Goal: Transaction & Acquisition: Book appointment/travel/reservation

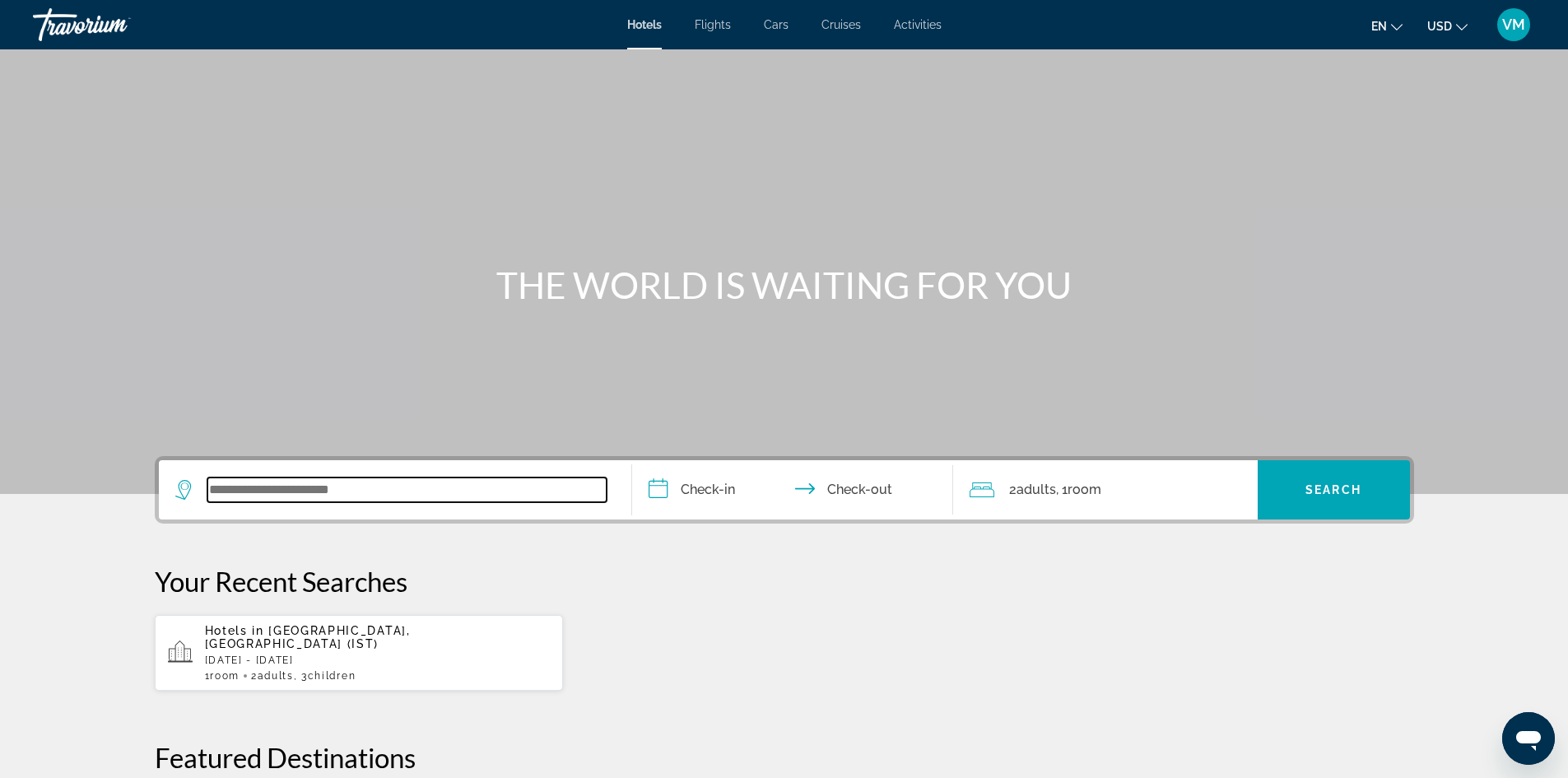
click at [342, 482] on input "Search widget" at bounding box center [407, 489] width 400 height 25
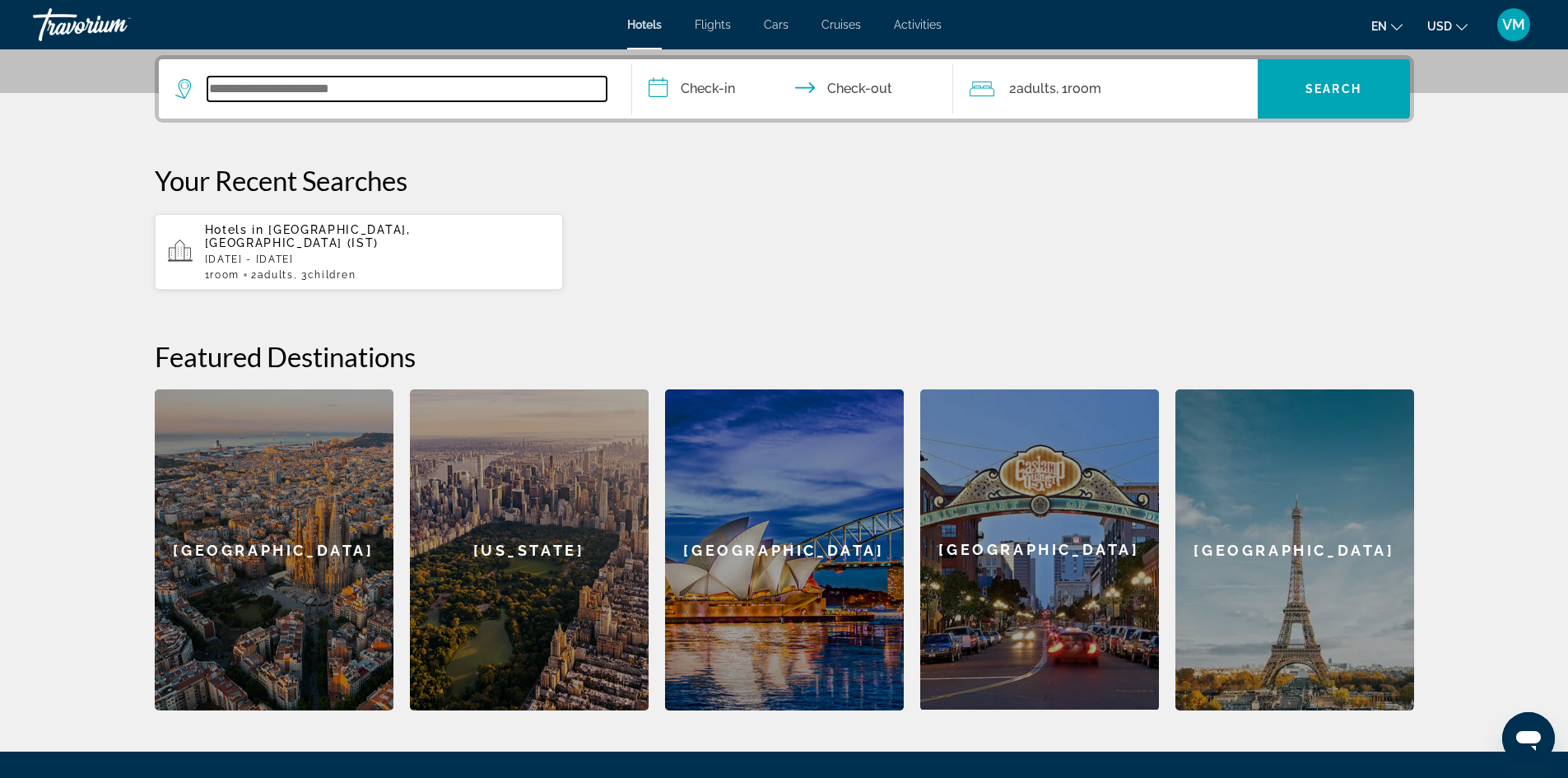
scroll to position [402, 0]
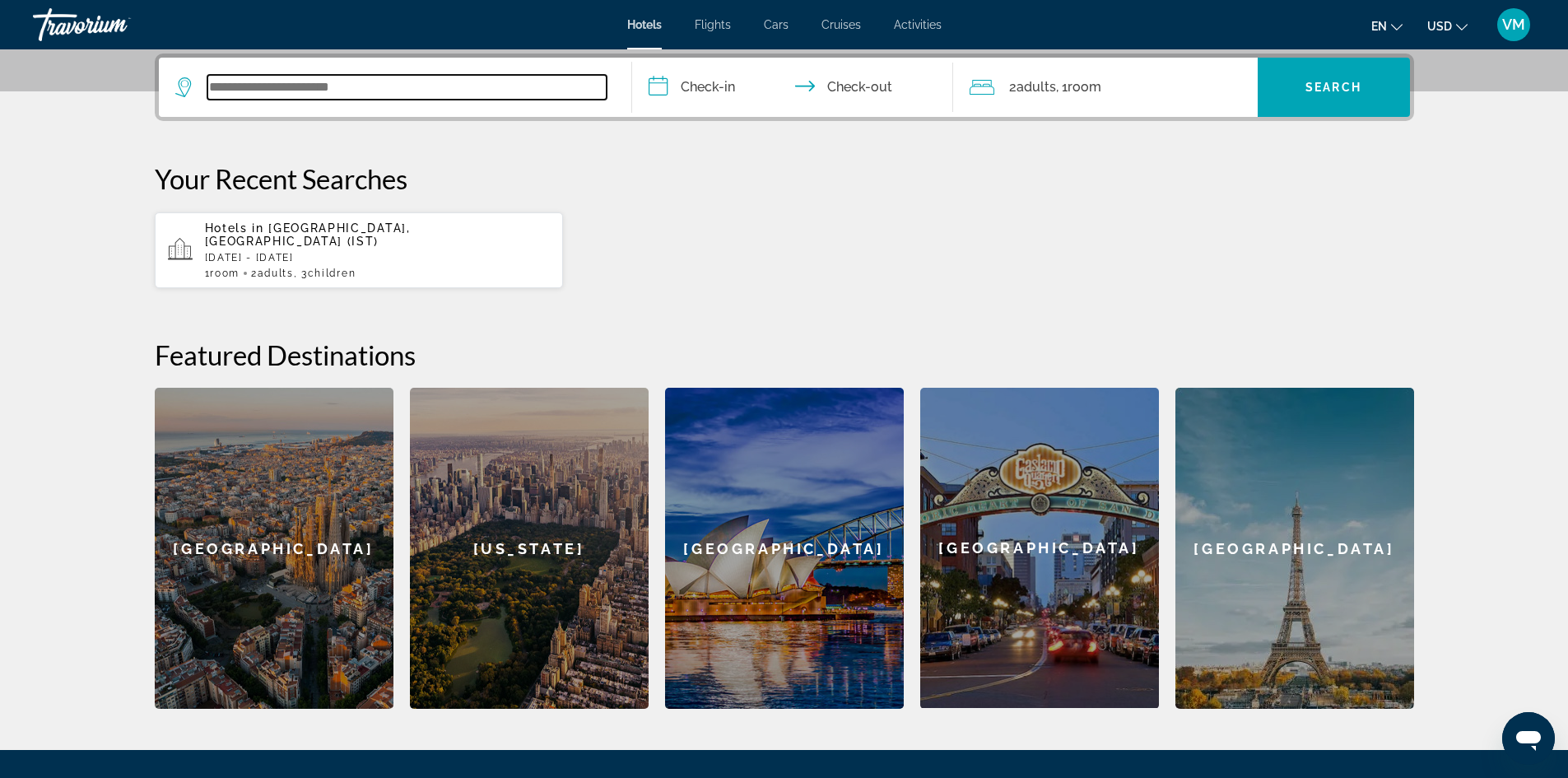
click at [228, 79] on input "Search widget" at bounding box center [407, 87] width 400 height 25
click at [233, 86] on input "Search widget" at bounding box center [407, 87] width 400 height 25
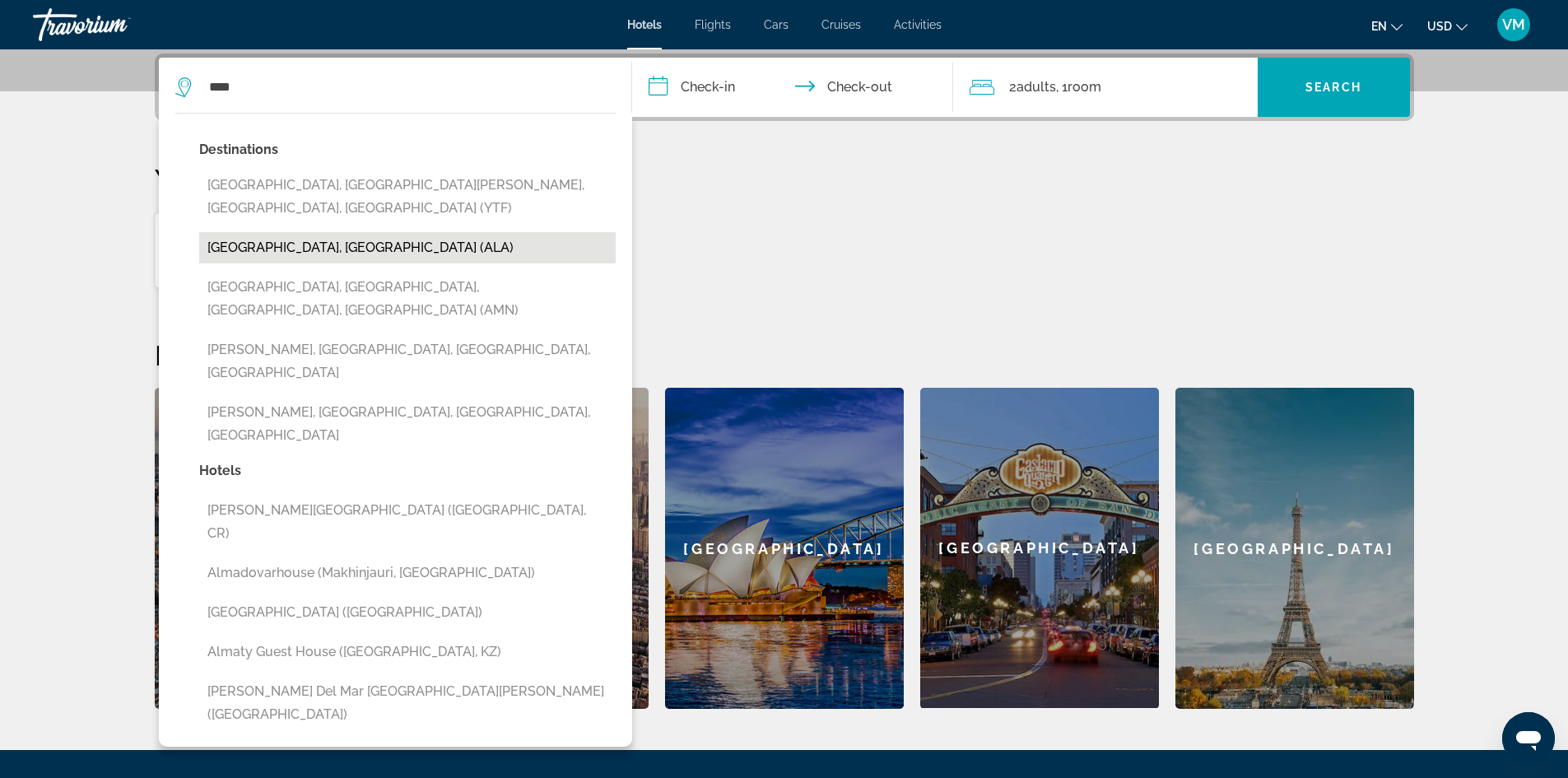
click at [320, 233] on button "[GEOGRAPHIC_DATA], [GEOGRAPHIC_DATA] (ALA)" at bounding box center [407, 248] width 417 height 31
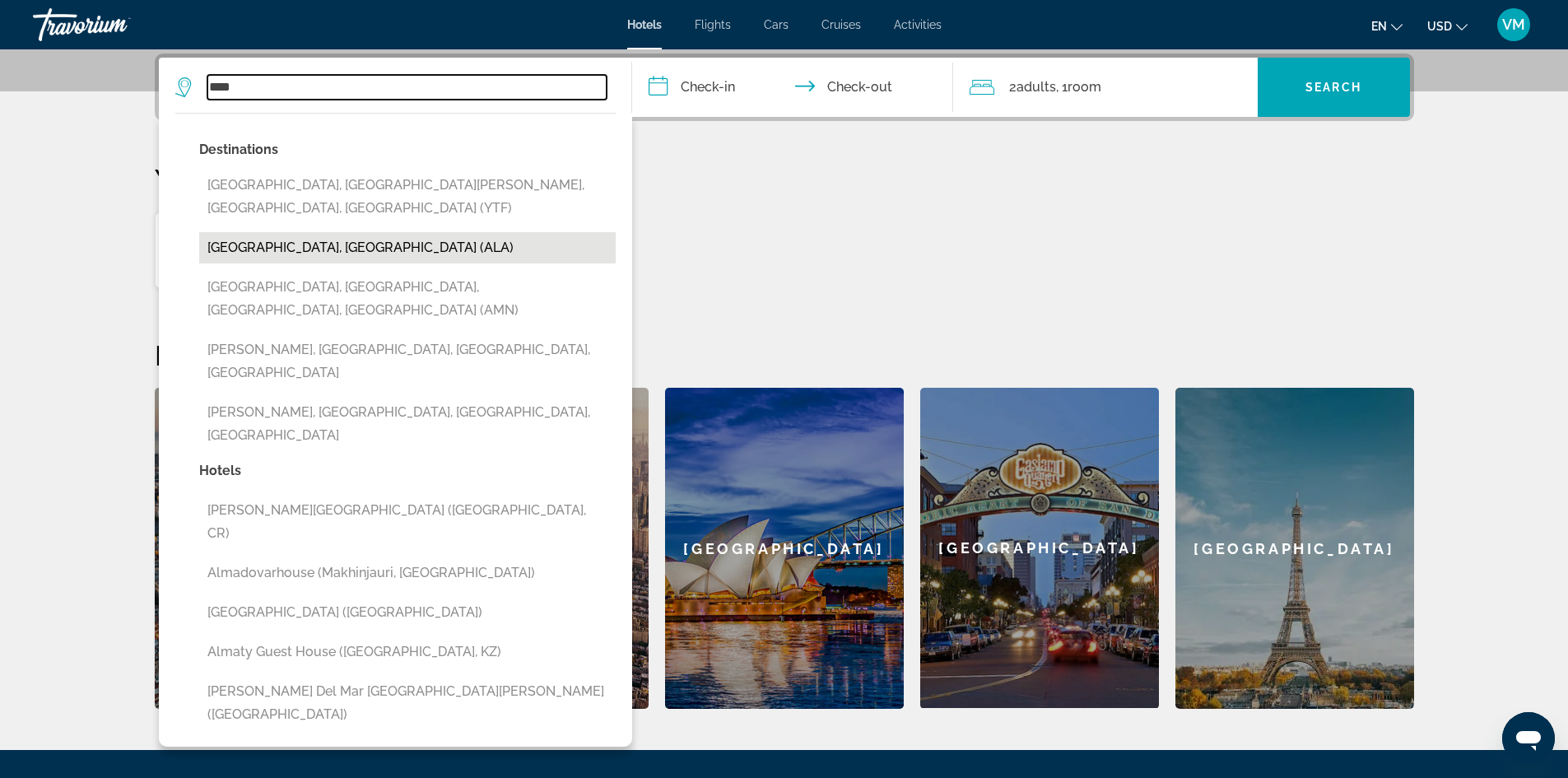
type input "**********"
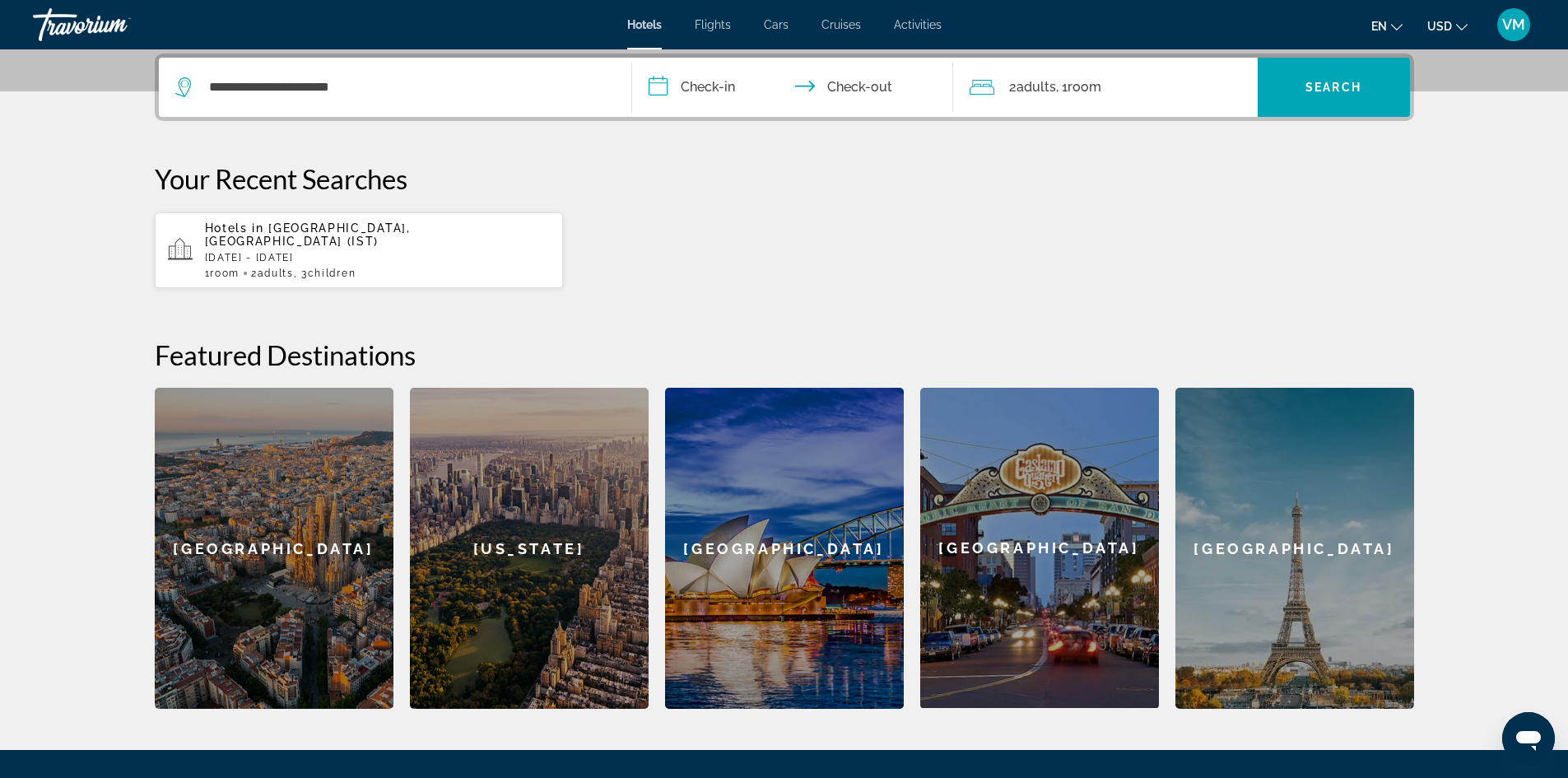
click at [663, 82] on input "**********" at bounding box center [796, 90] width 327 height 65
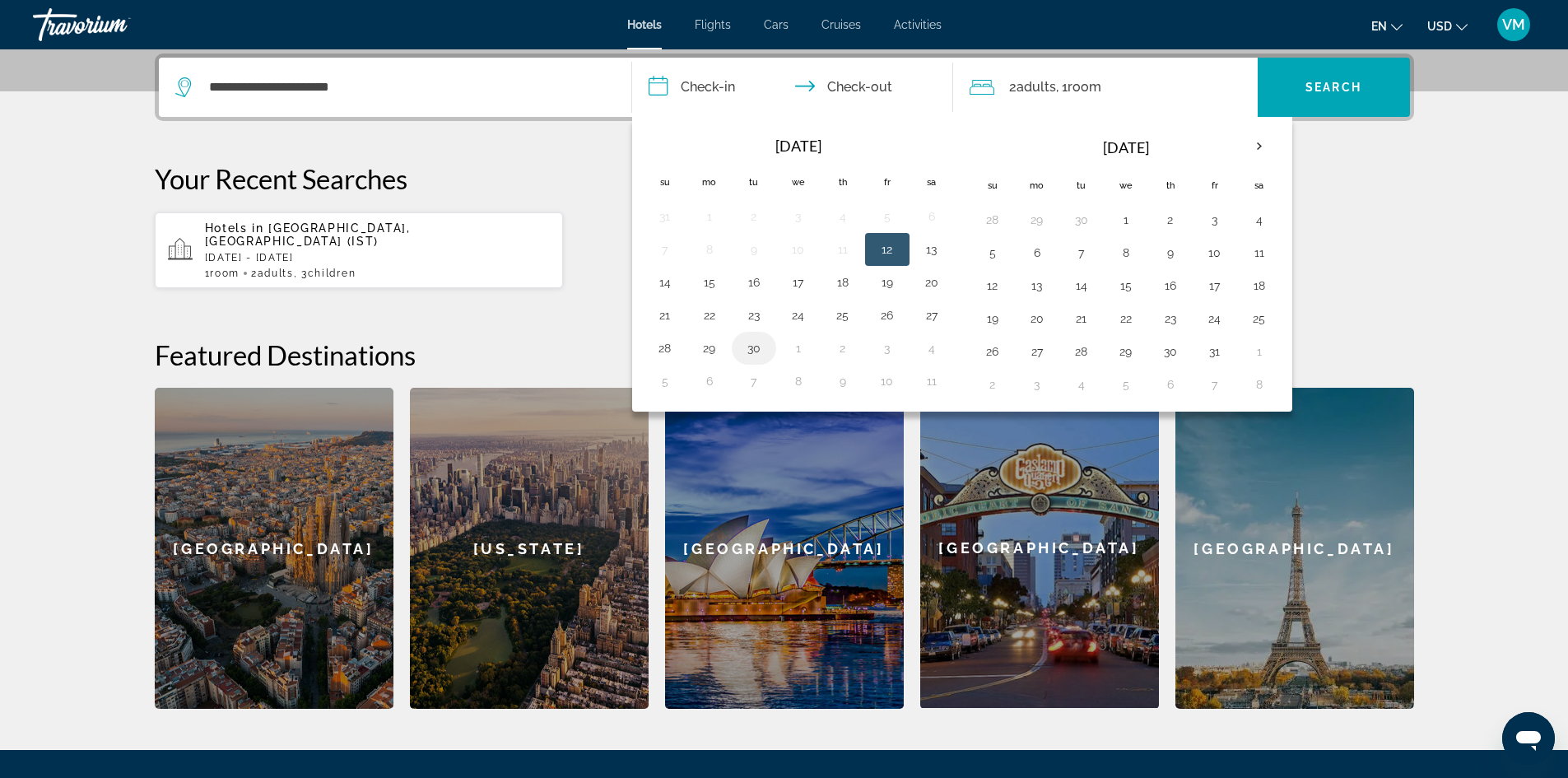
click at [747, 342] on button "30" at bounding box center [753, 348] width 27 height 23
click at [748, 343] on button "30" at bounding box center [753, 348] width 27 height 23
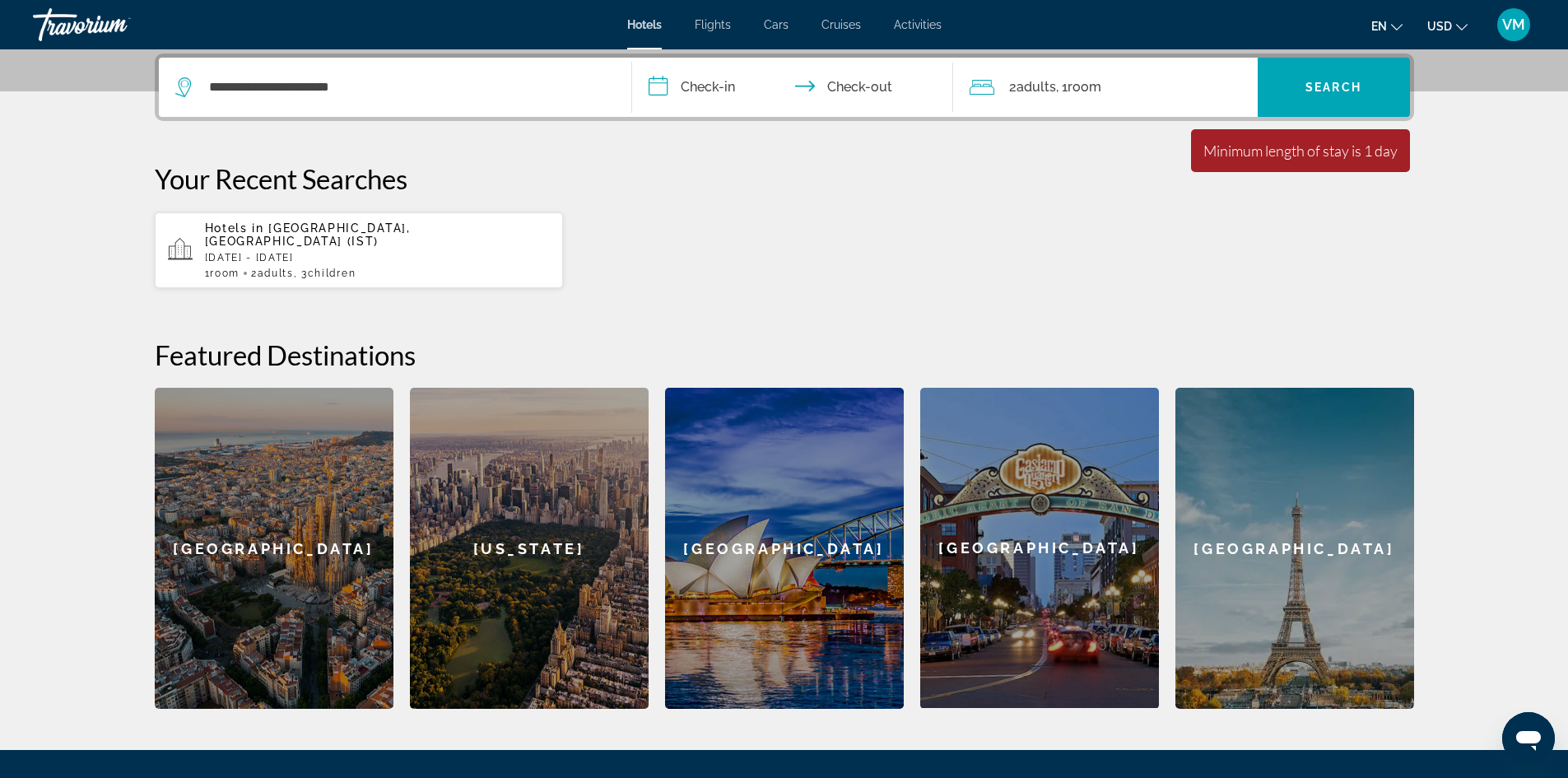
click at [660, 86] on input "**********" at bounding box center [796, 90] width 327 height 65
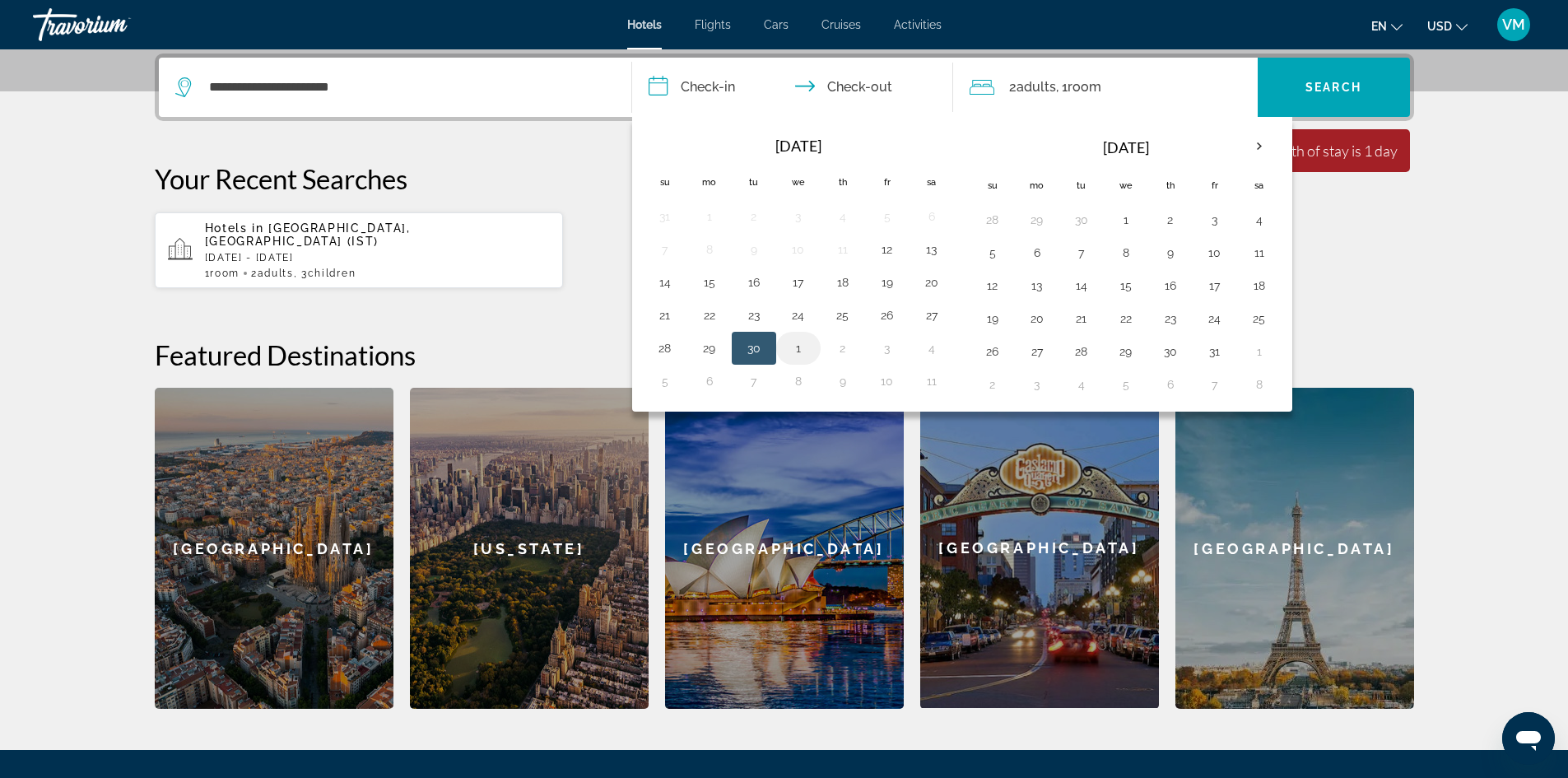
click at [793, 345] on button "1" at bounding box center [798, 348] width 27 height 23
click at [762, 345] on button "30" at bounding box center [753, 348] width 27 height 23
type input "**********"
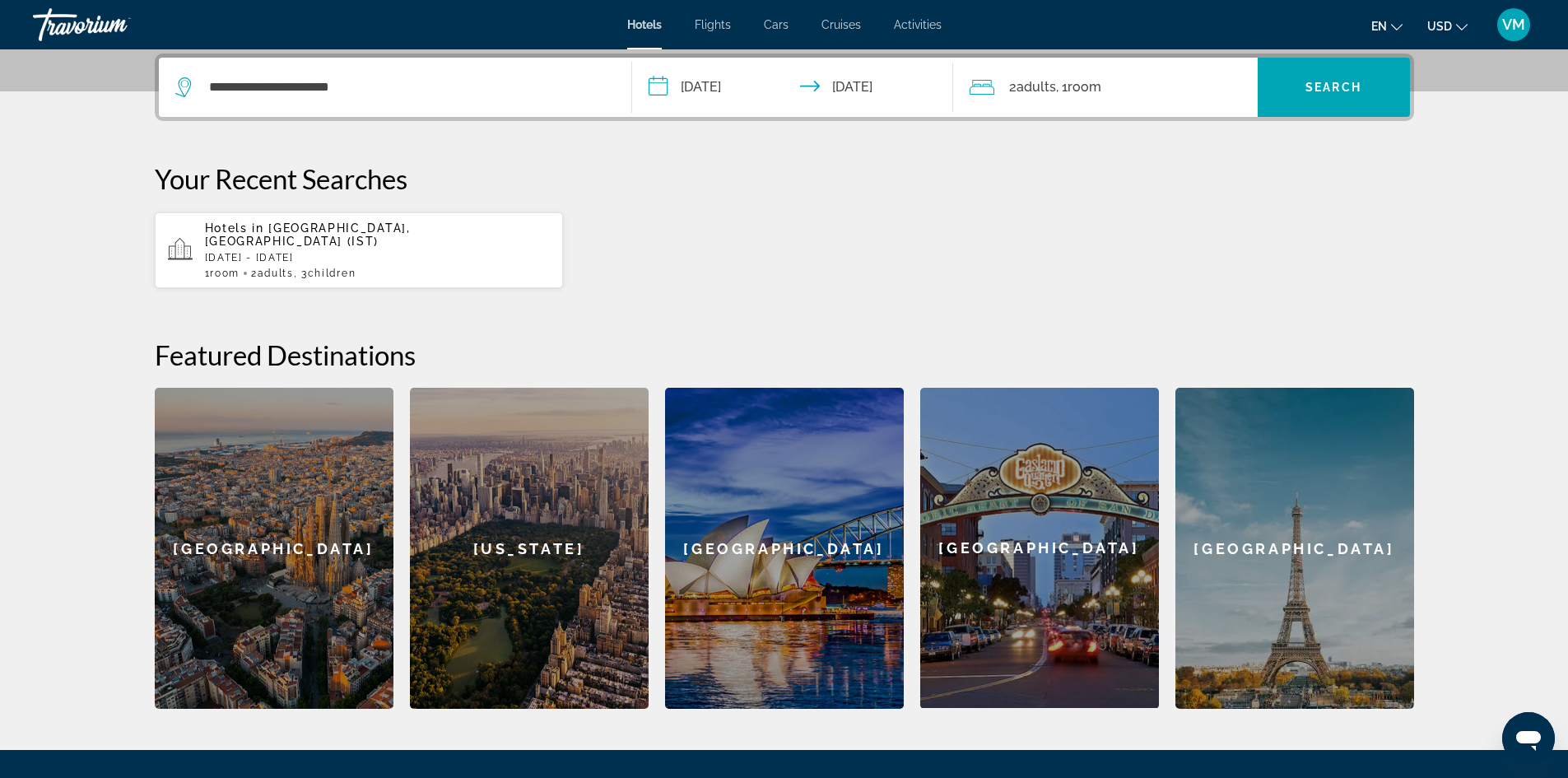
click at [1060, 81] on span ", 1 Room rooms" at bounding box center [1078, 87] width 46 height 23
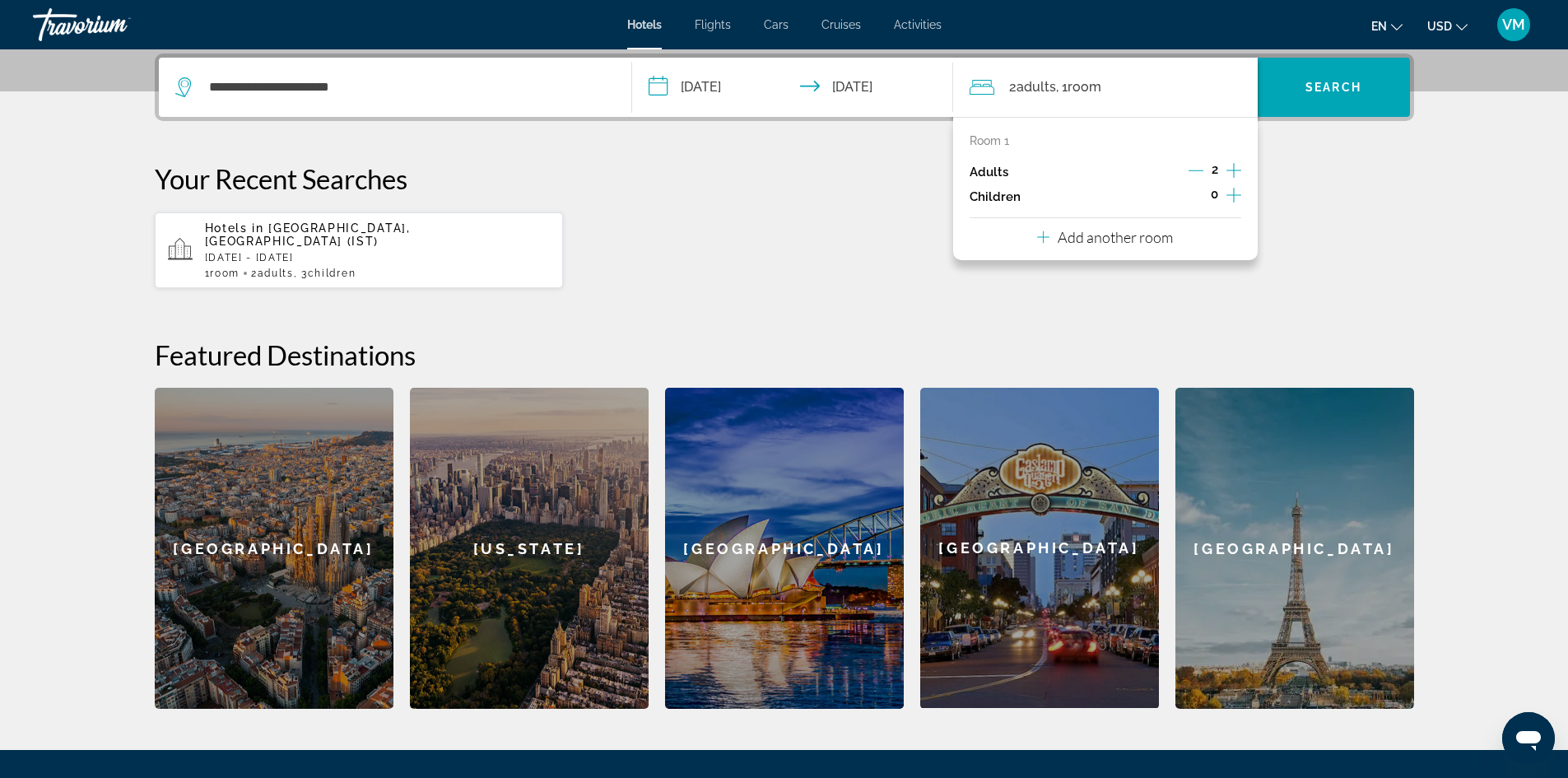
click at [1231, 194] on icon "Increment children" at bounding box center [1233, 195] width 15 height 20
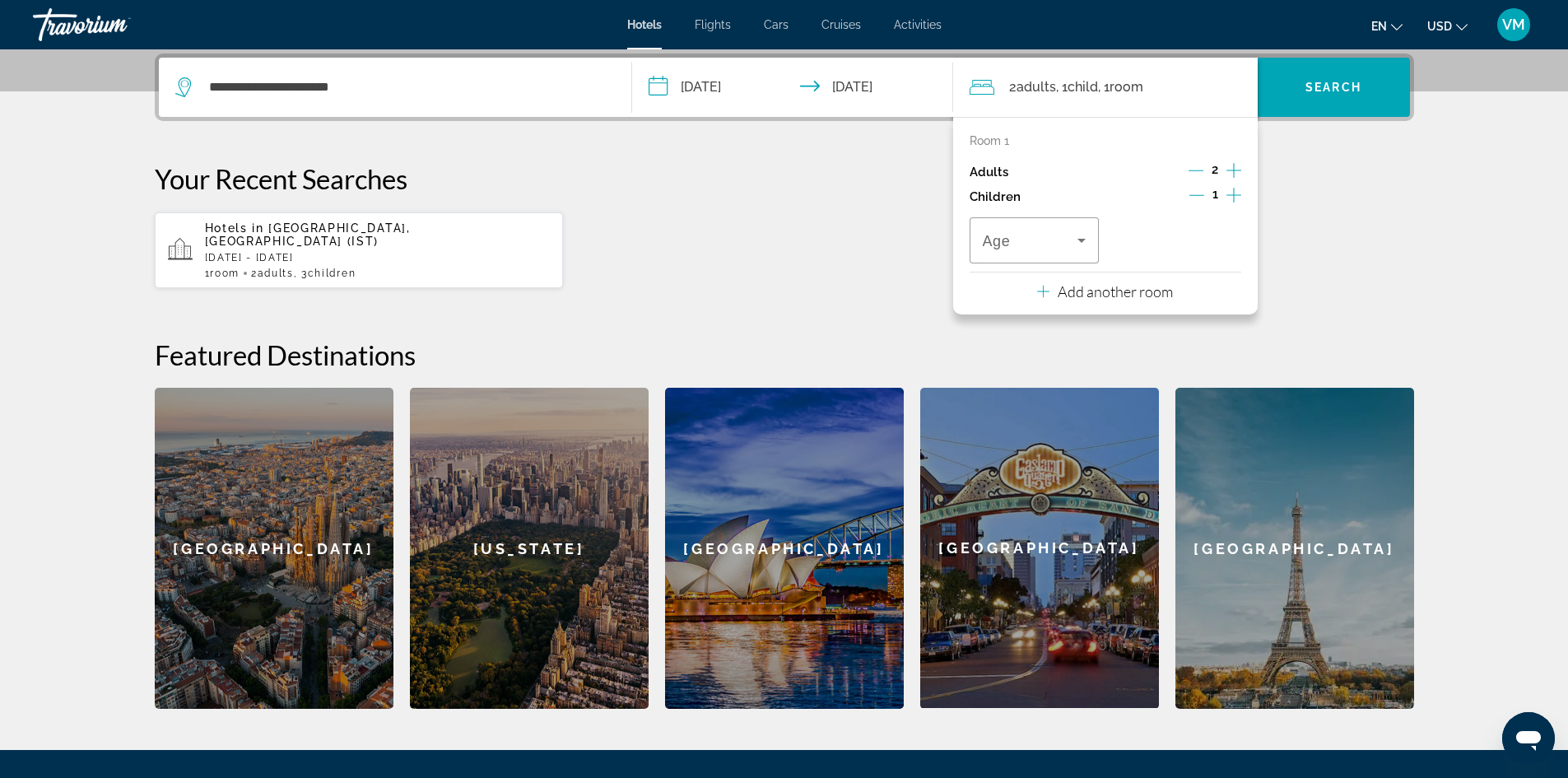
click at [1231, 190] on icon "Increment children" at bounding box center [1233, 195] width 15 height 20
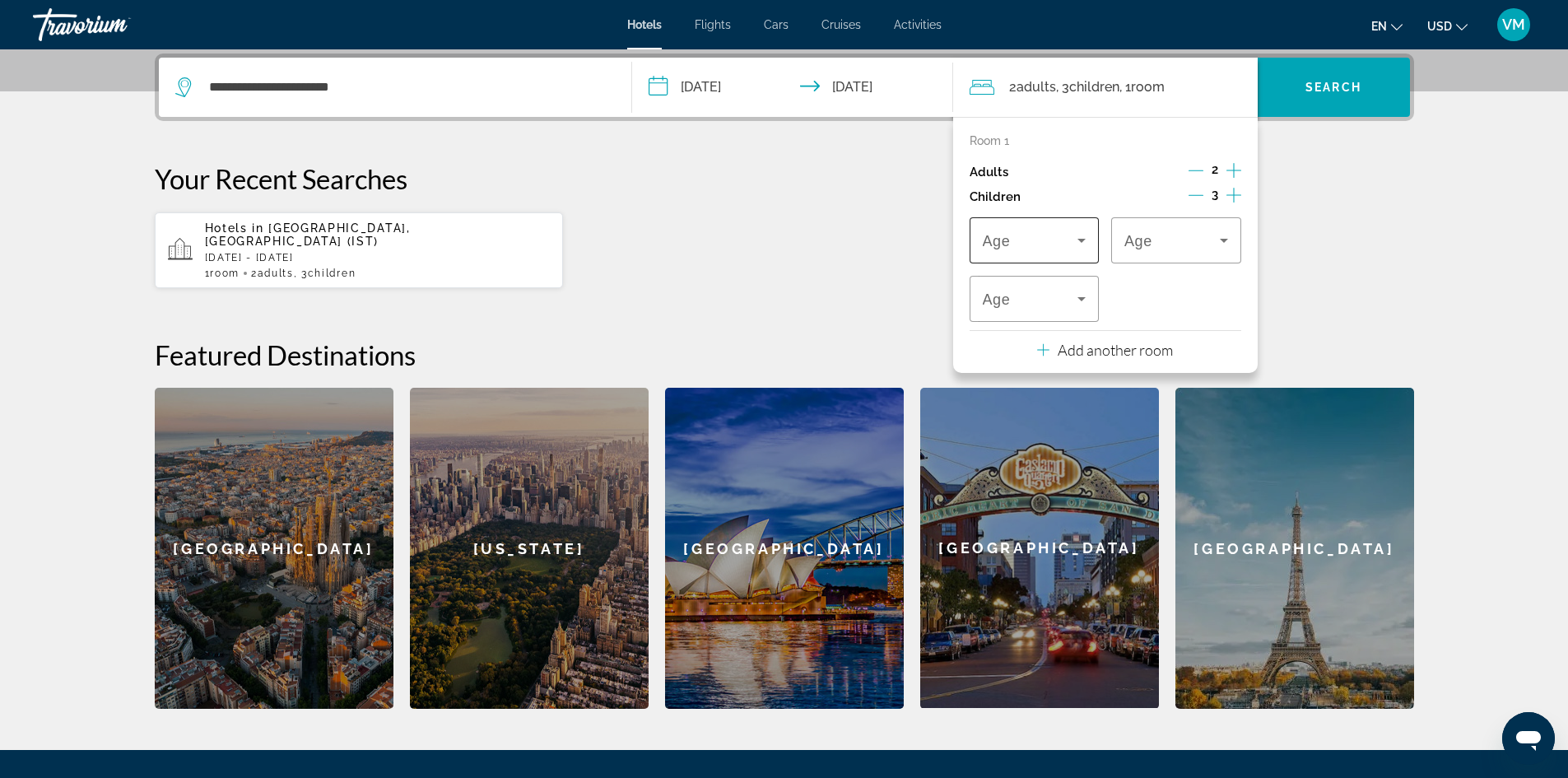
click at [1085, 239] on icon "Travelers: 2 adults, 3 children" at bounding box center [1081, 240] width 9 height 4
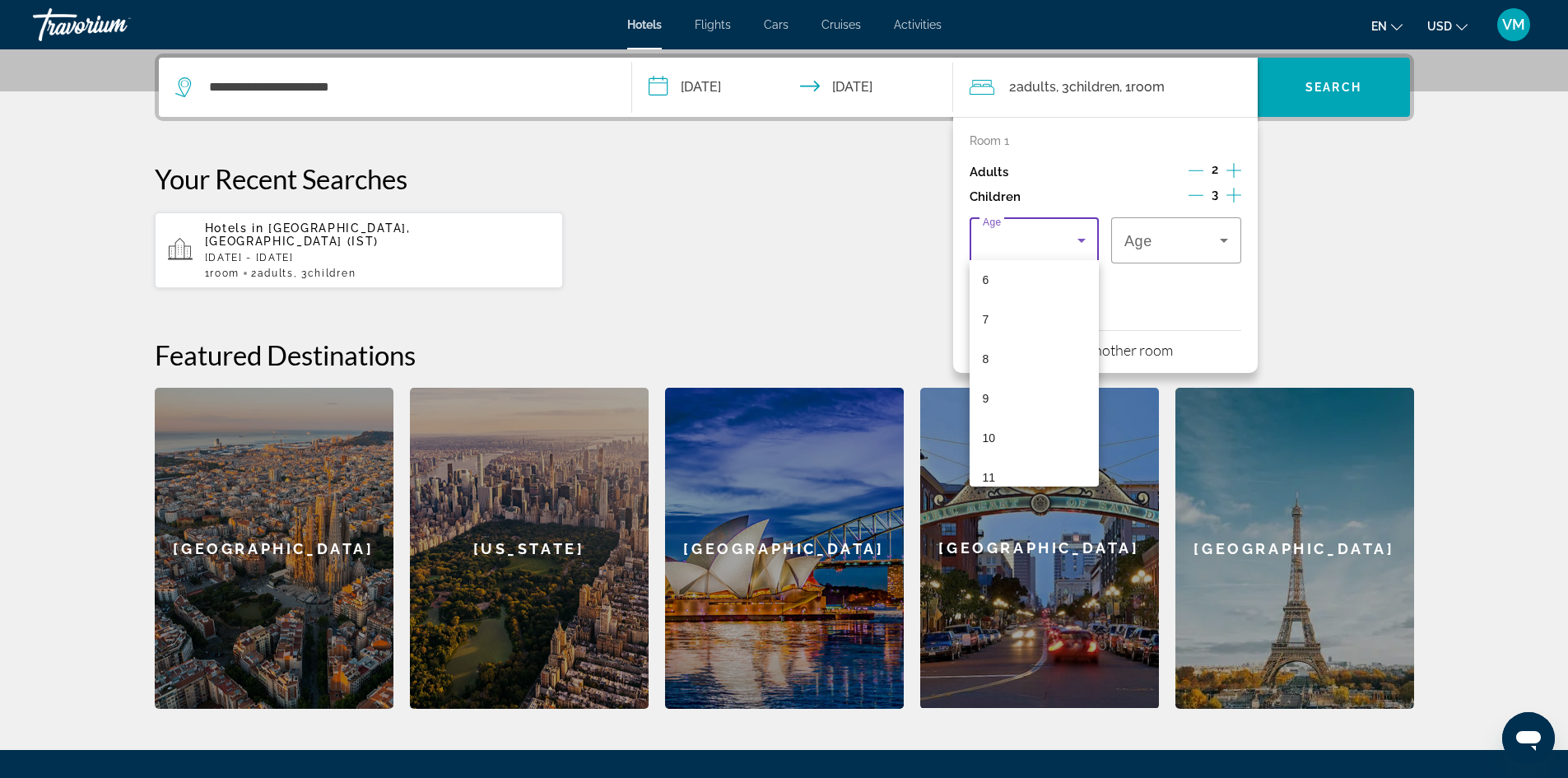
scroll to position [412, 0]
click at [1031, 434] on mat-option "14" at bounding box center [1034, 428] width 130 height 40
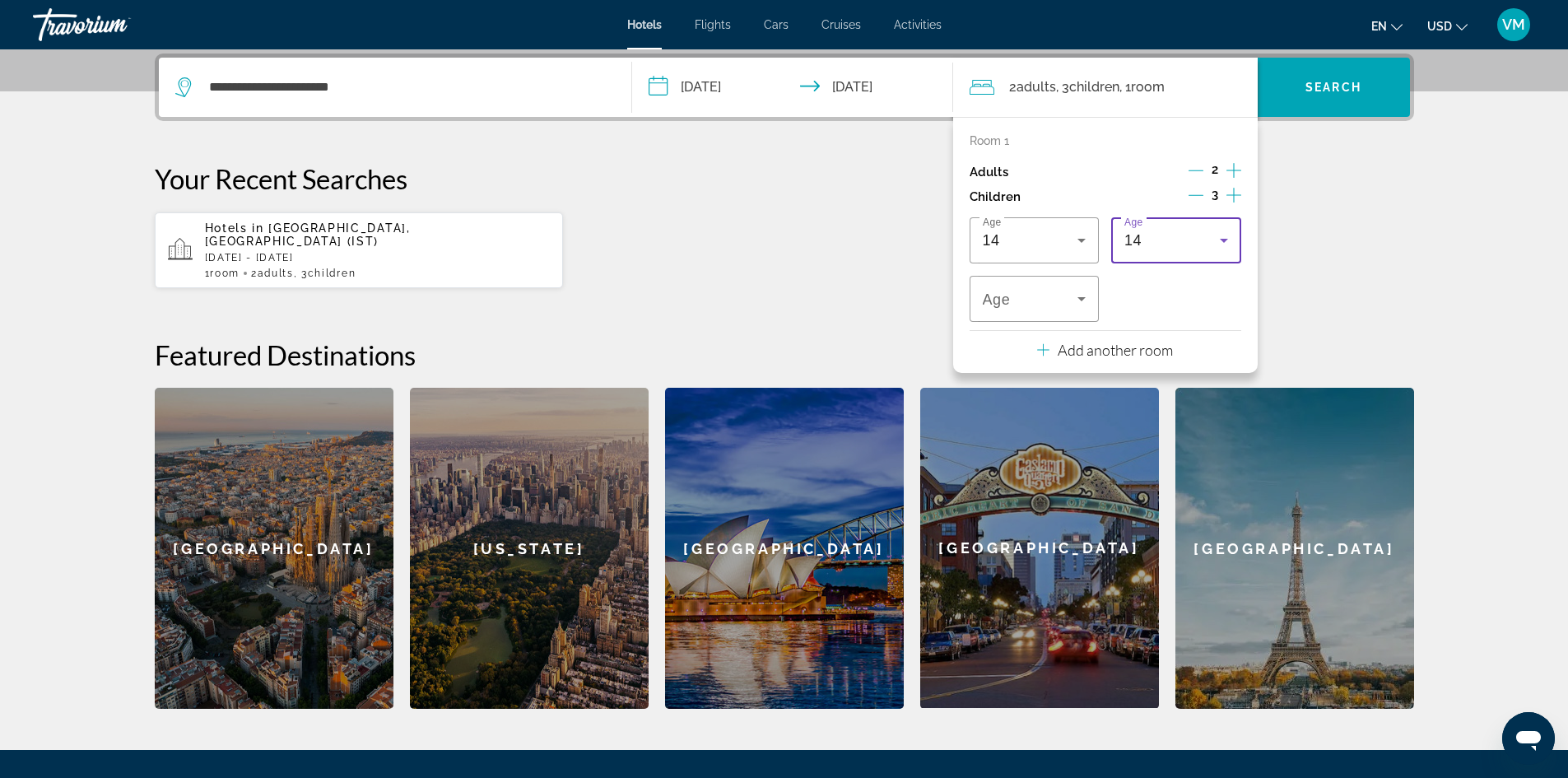
click at [1238, 239] on div "Age [DEMOGRAPHIC_DATA]" at bounding box center [1175, 240] width 130 height 47
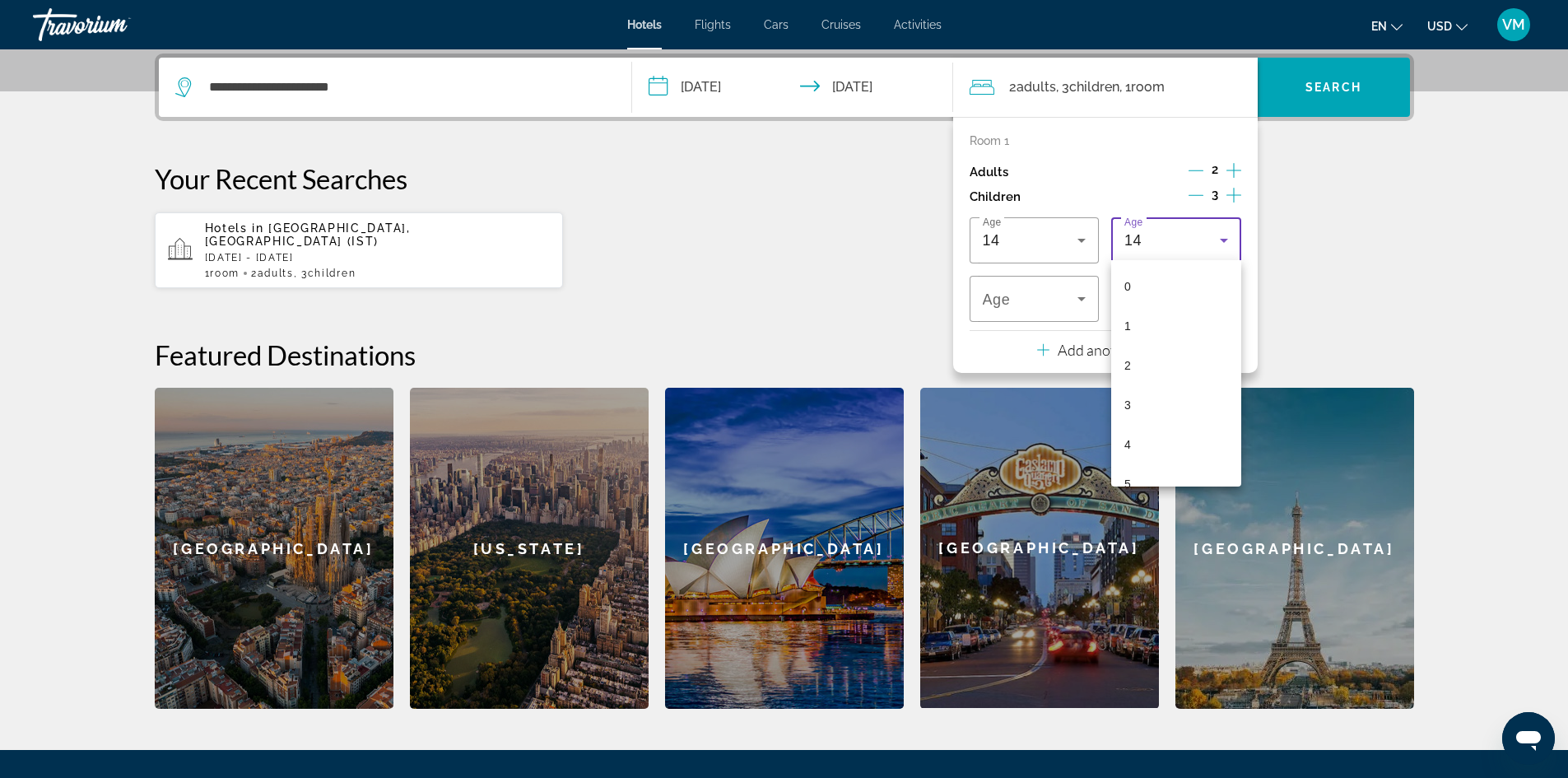
scroll to position [373, 0]
click at [1174, 385] on mat-option "12" at bounding box center [1175, 388] width 130 height 40
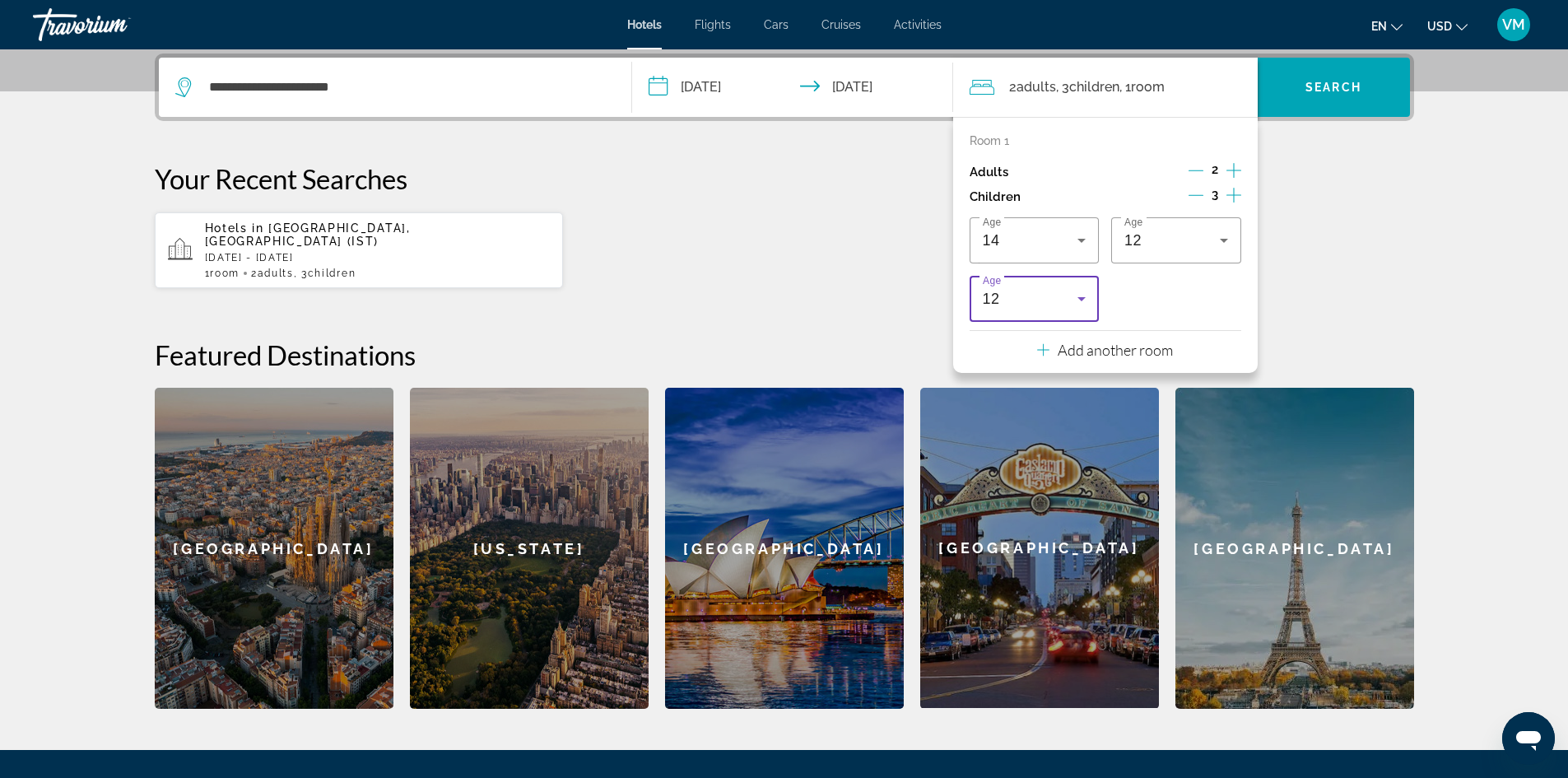
click at [1078, 299] on icon "Travelers: 2 adults, 3 children" at bounding box center [1081, 299] width 20 height 20
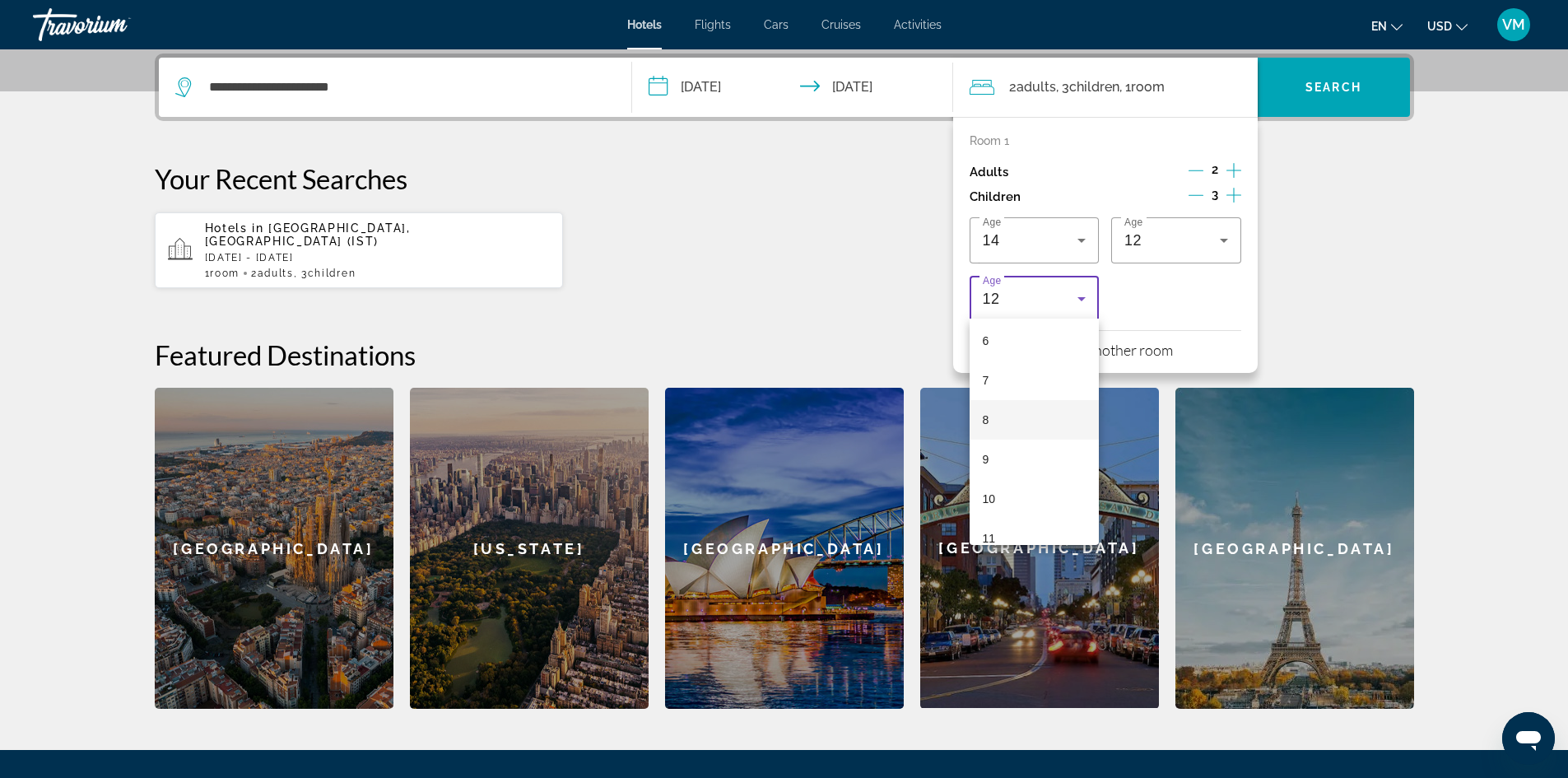
scroll to position [212, 0]
click at [1023, 376] on mat-option "6" at bounding box center [1034, 370] width 130 height 40
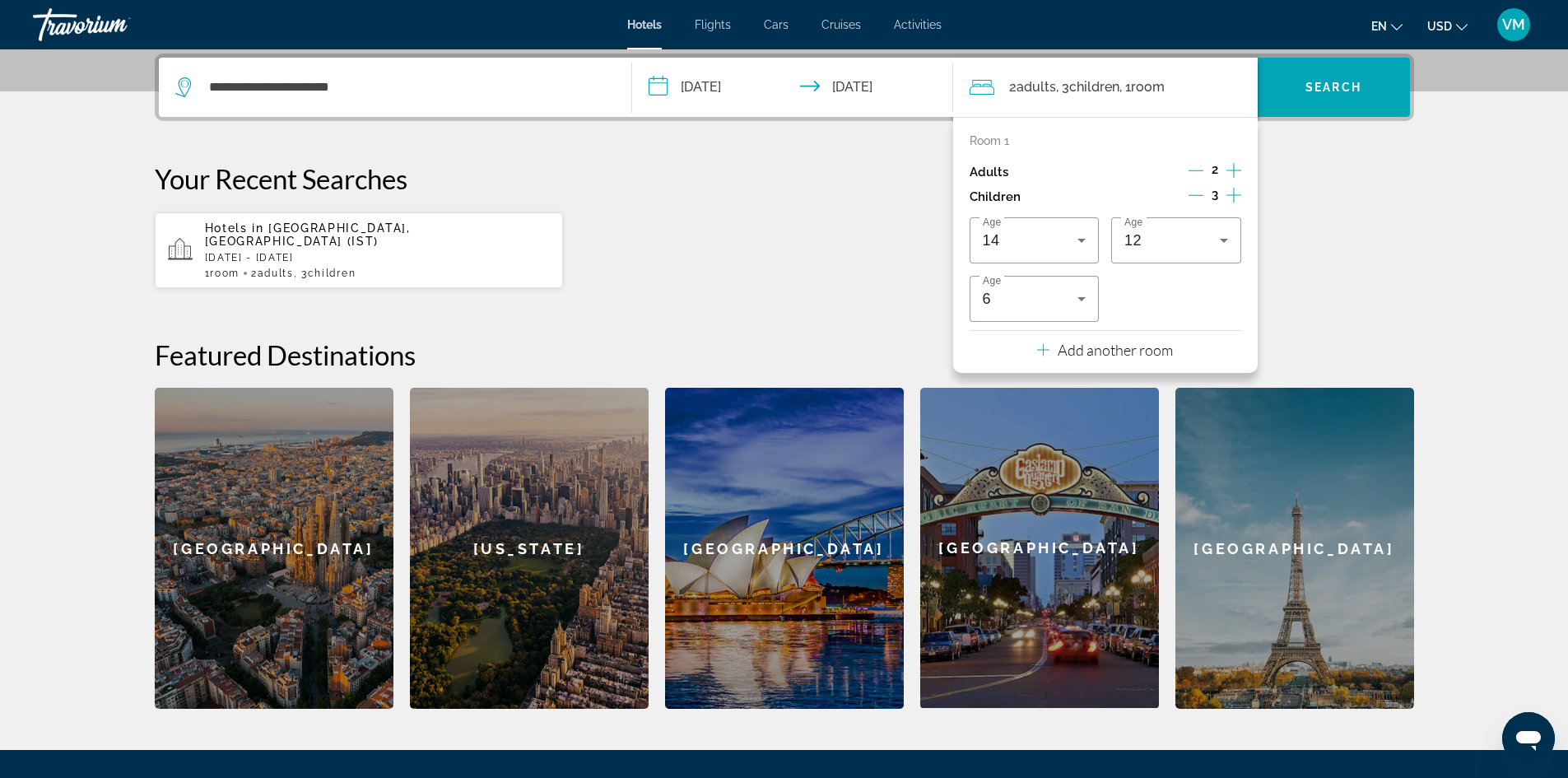
click at [1355, 281] on div "**********" at bounding box center [784, 381] width 1325 height 656
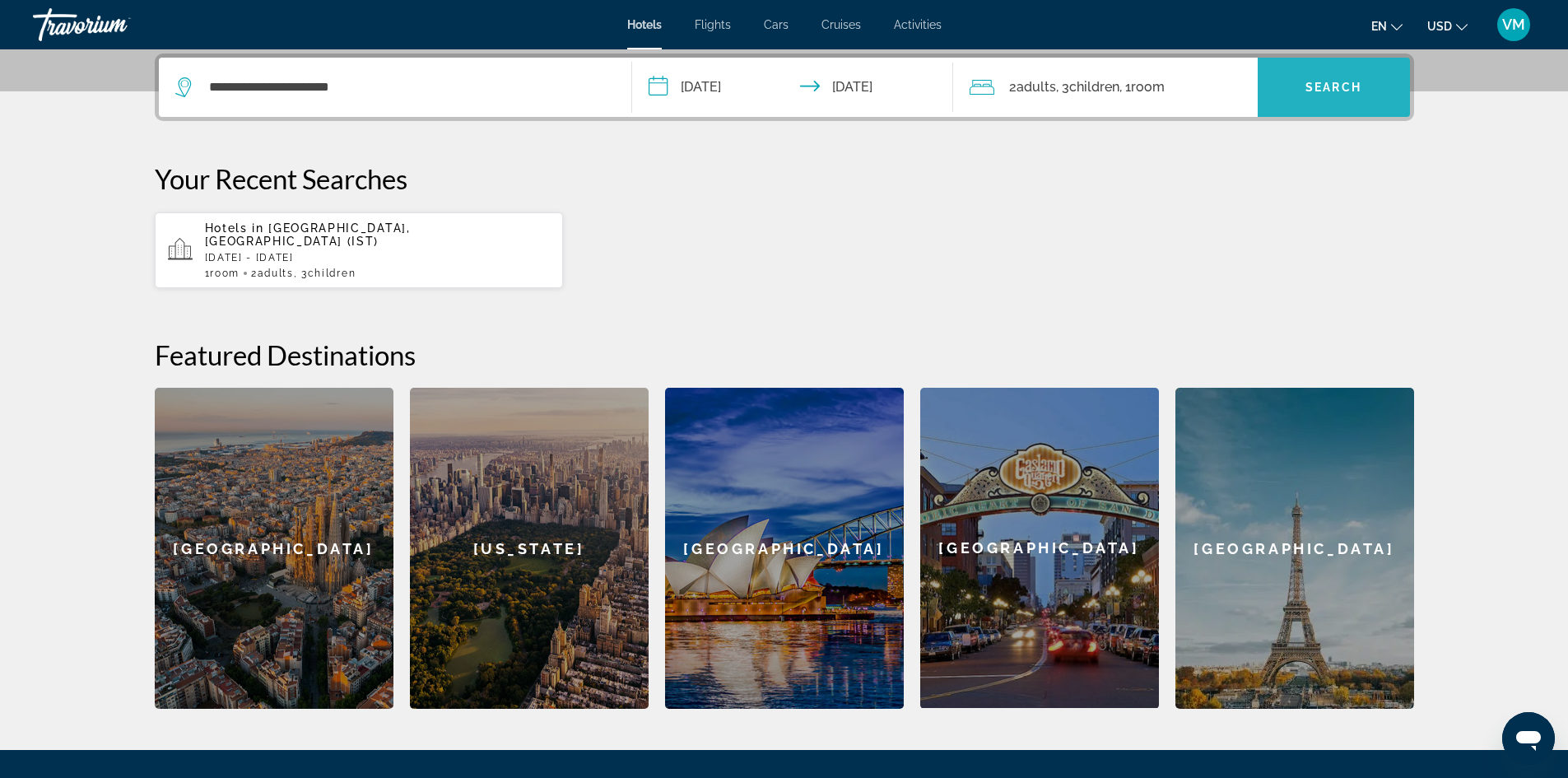
click at [1353, 88] on span "Search" at bounding box center [1333, 87] width 56 height 13
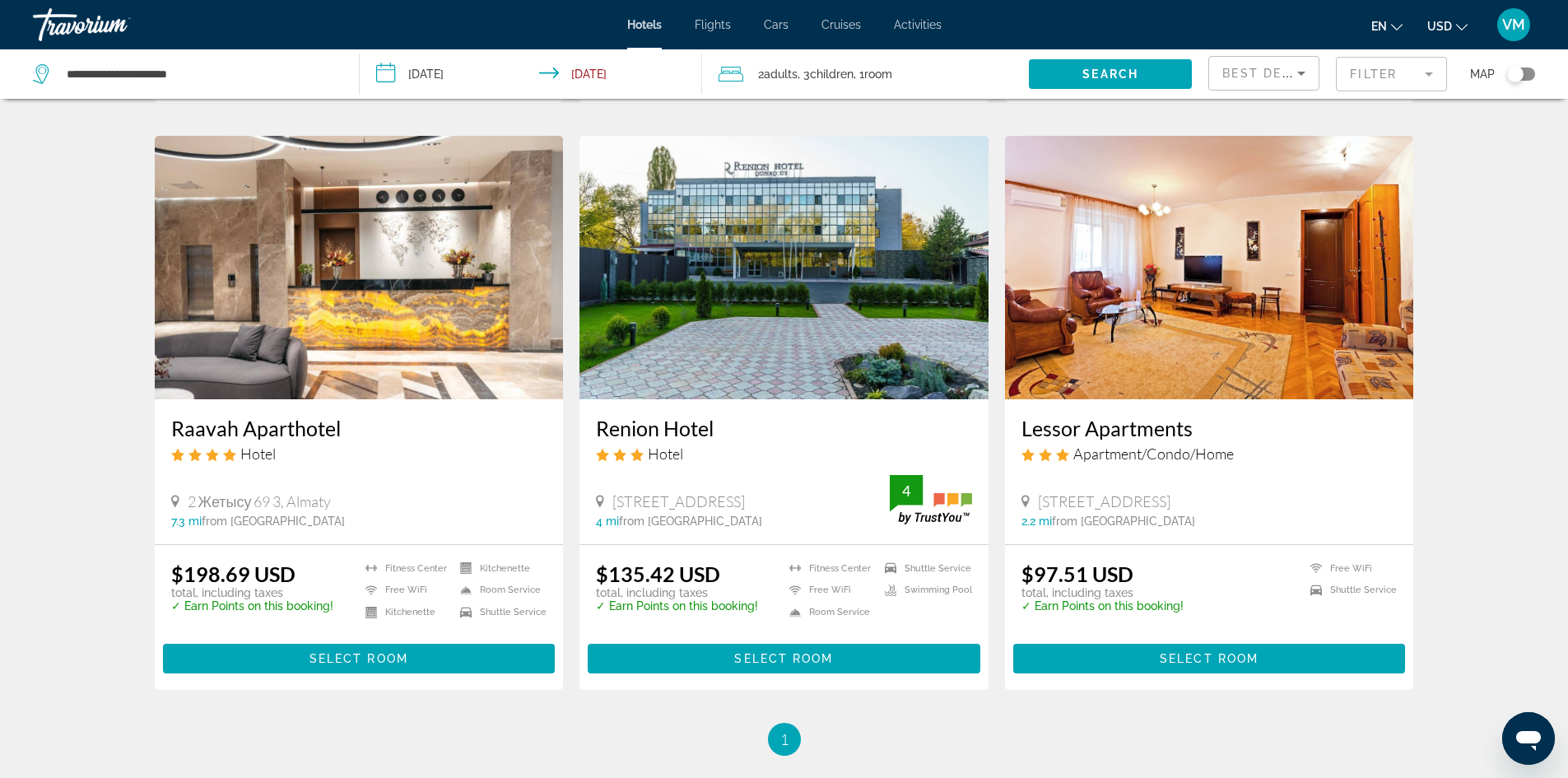
scroll to position [572, 0]
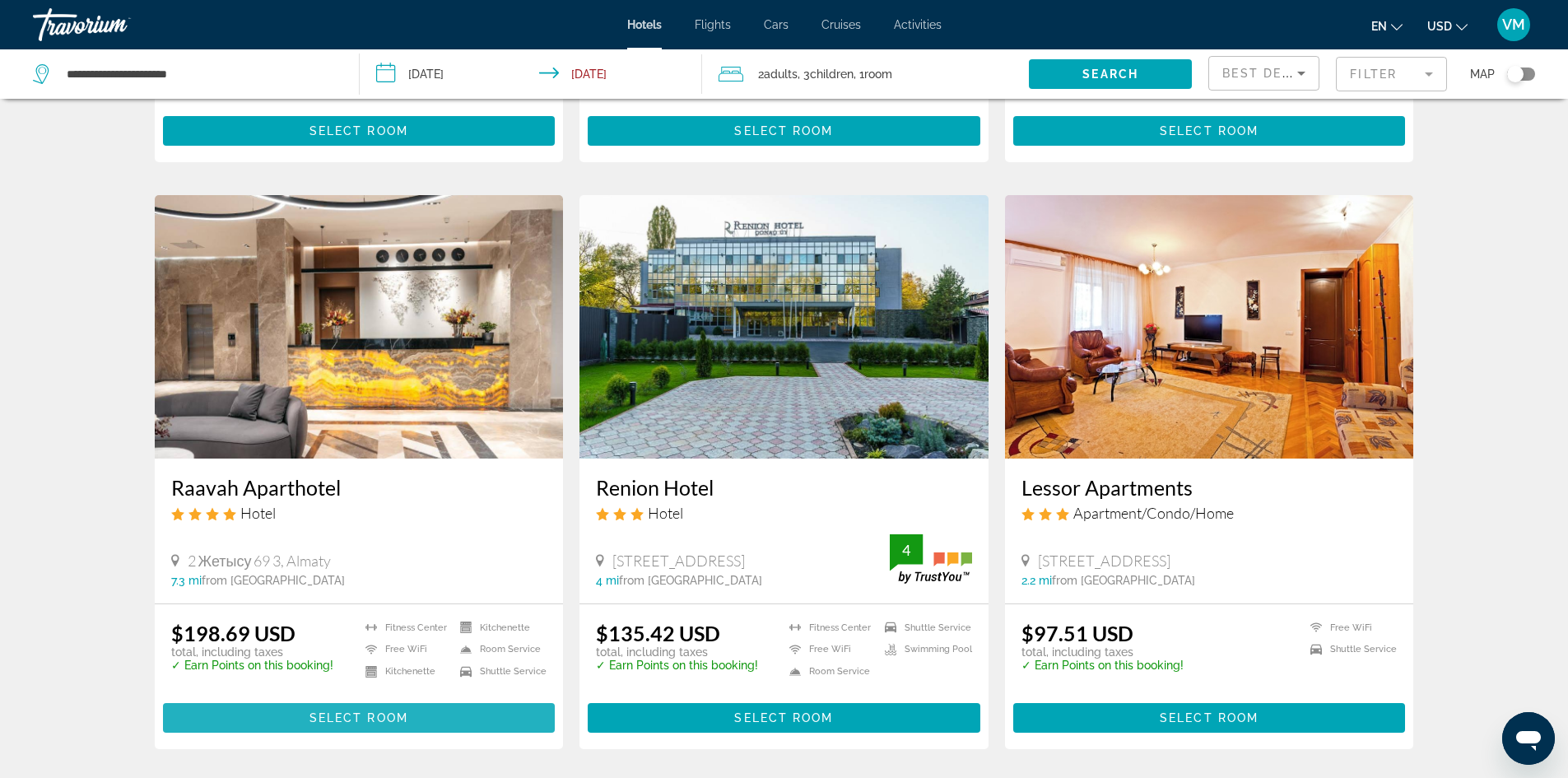
click at [380, 712] on span "Select Room" at bounding box center [358, 718] width 99 height 13
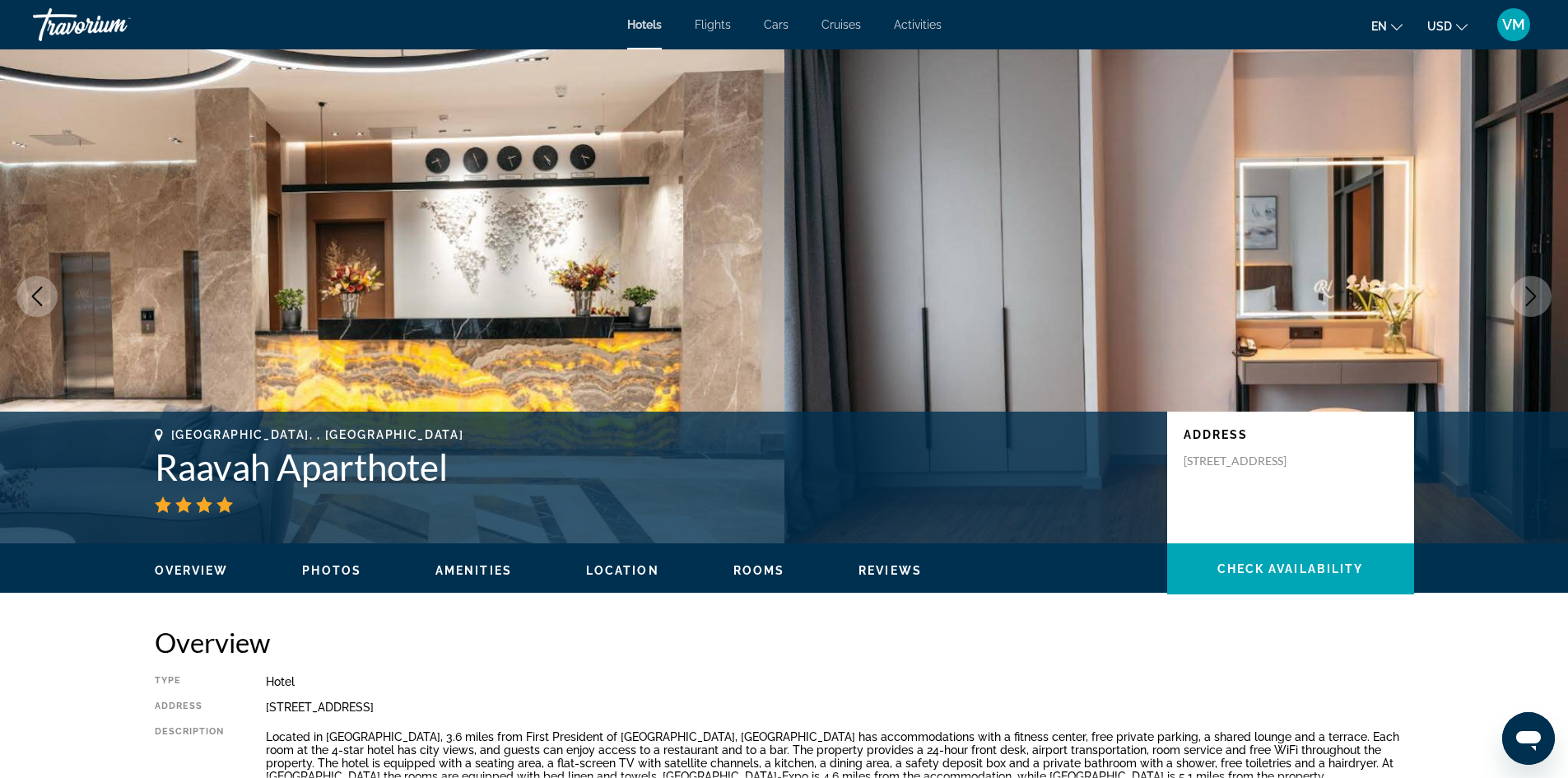
click at [1535, 294] on icon "Next image" at bounding box center [1530, 296] width 20 height 20
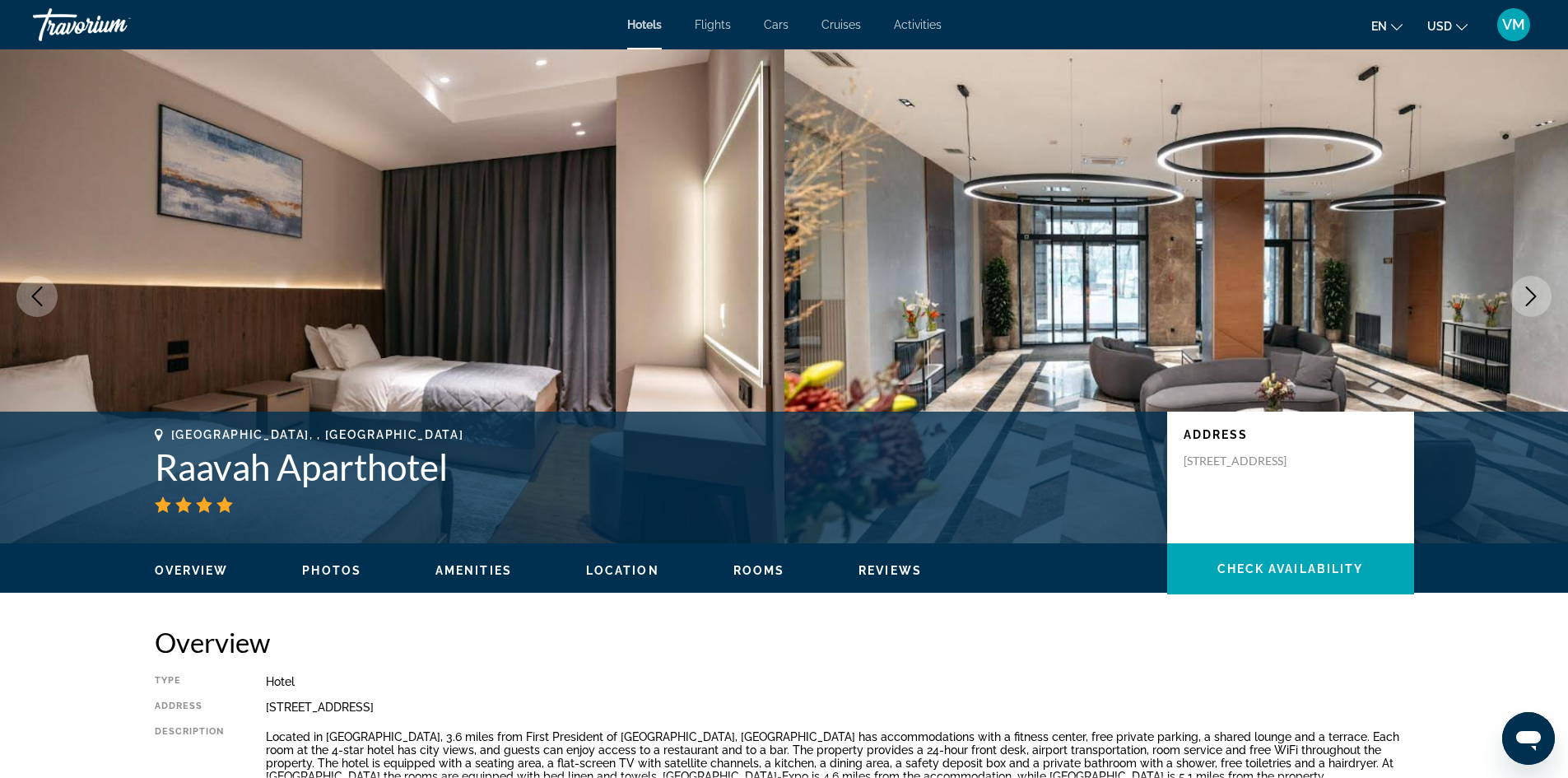
click at [1535, 291] on icon "Next image" at bounding box center [1530, 296] width 20 height 20
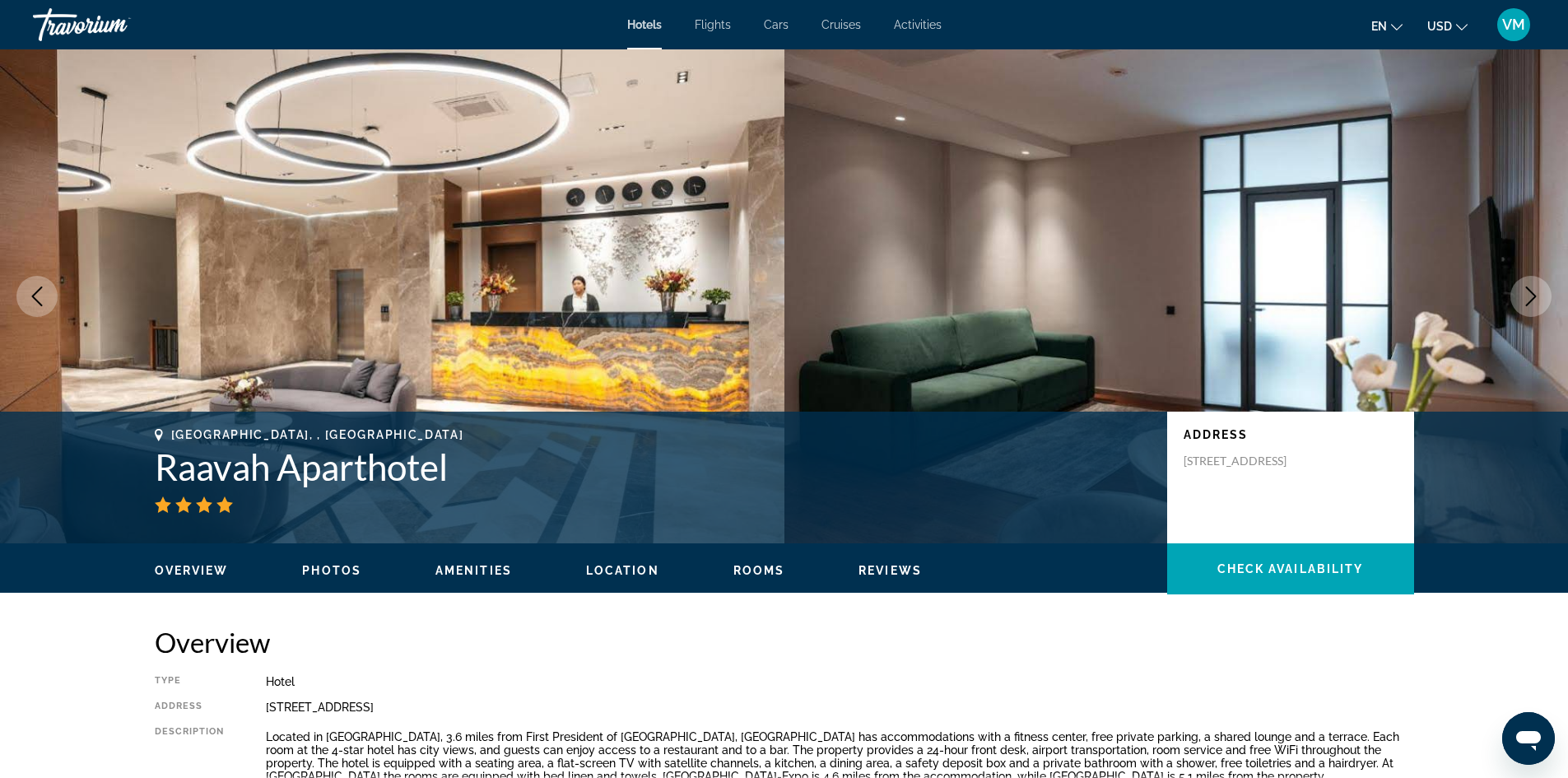
click at [1535, 291] on icon "Next image" at bounding box center [1530, 296] width 20 height 20
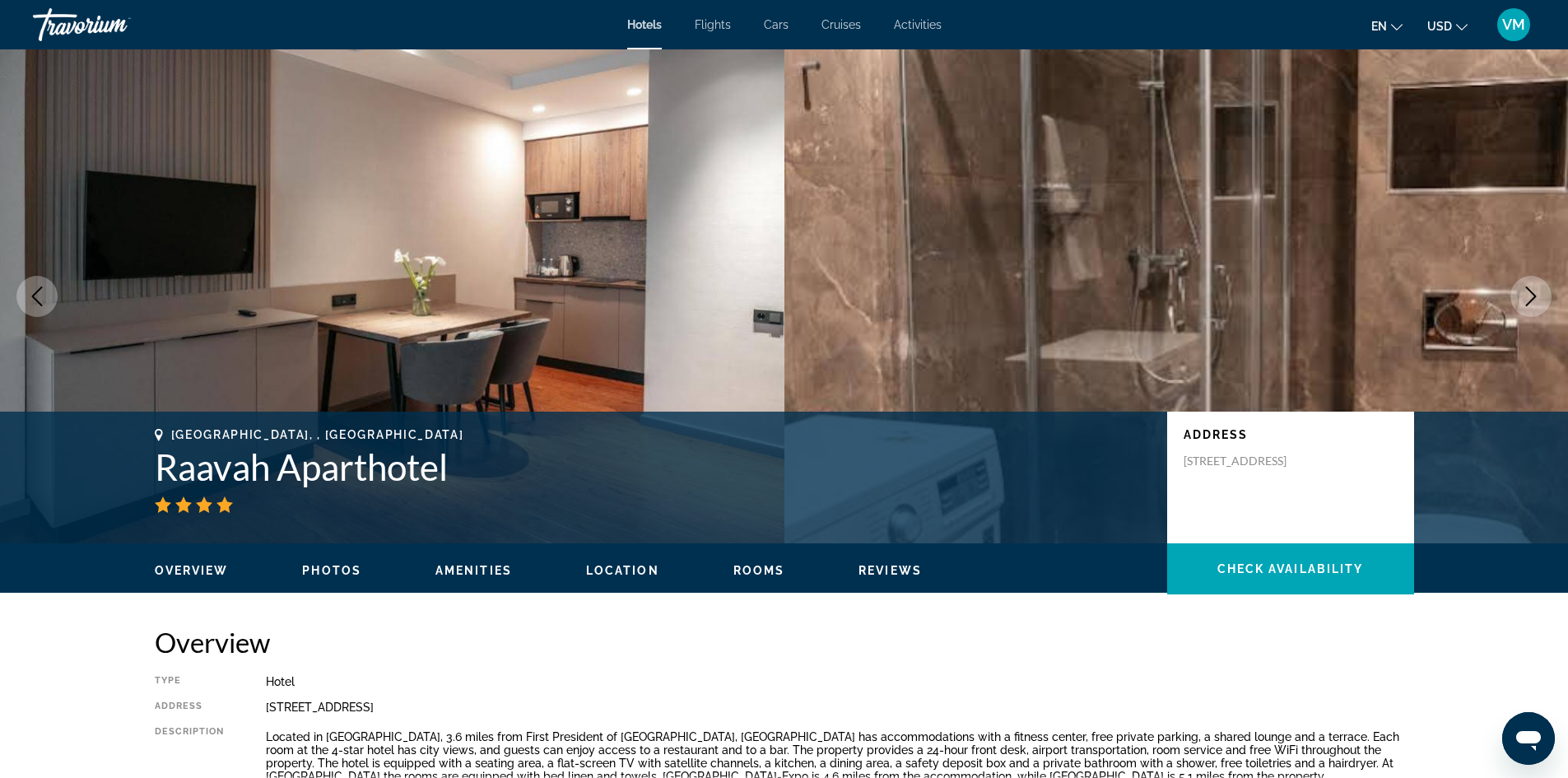
click at [1535, 291] on icon "Next image" at bounding box center [1530, 296] width 20 height 20
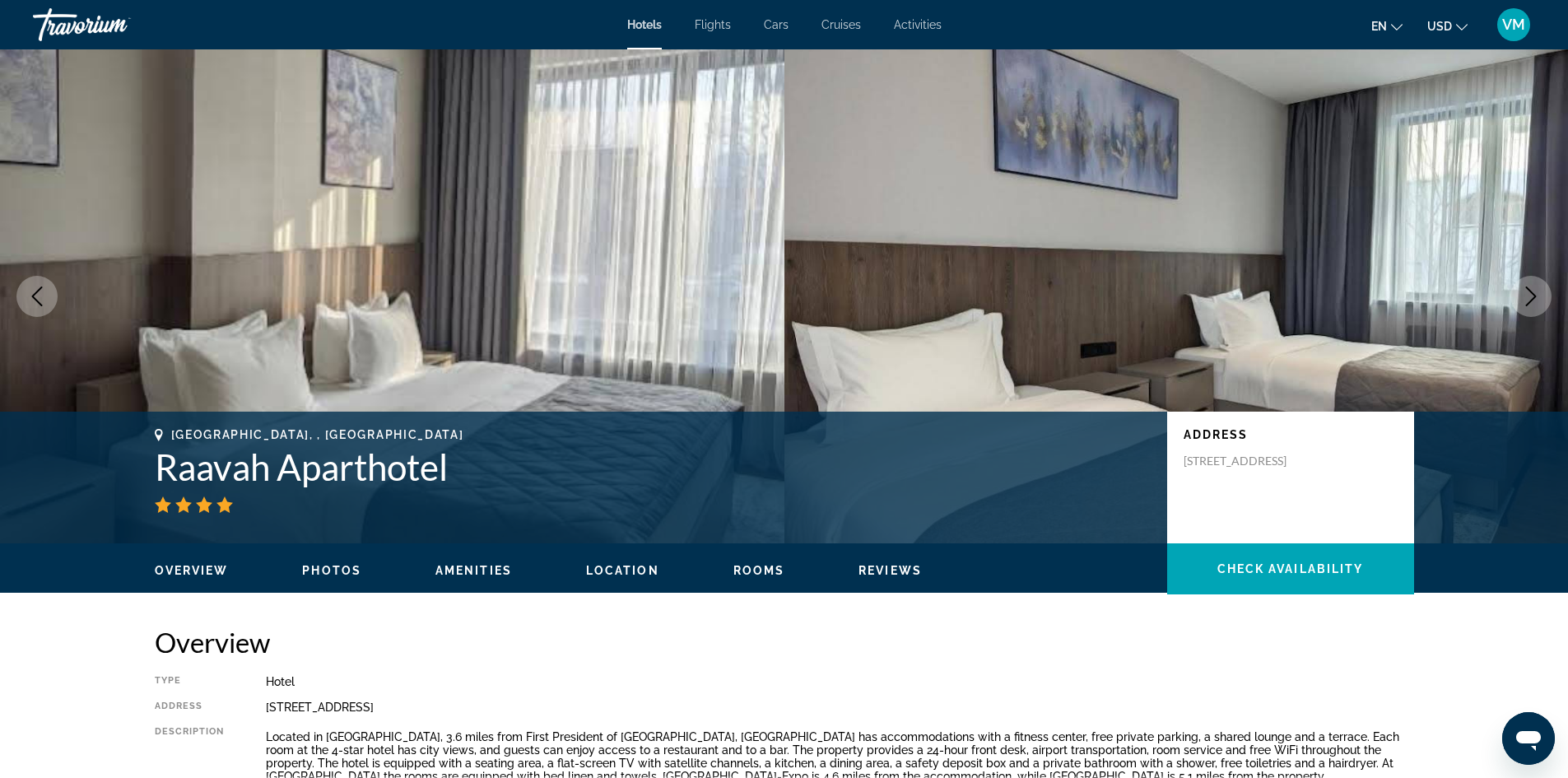
click at [1535, 291] on icon "Next image" at bounding box center [1530, 296] width 20 height 20
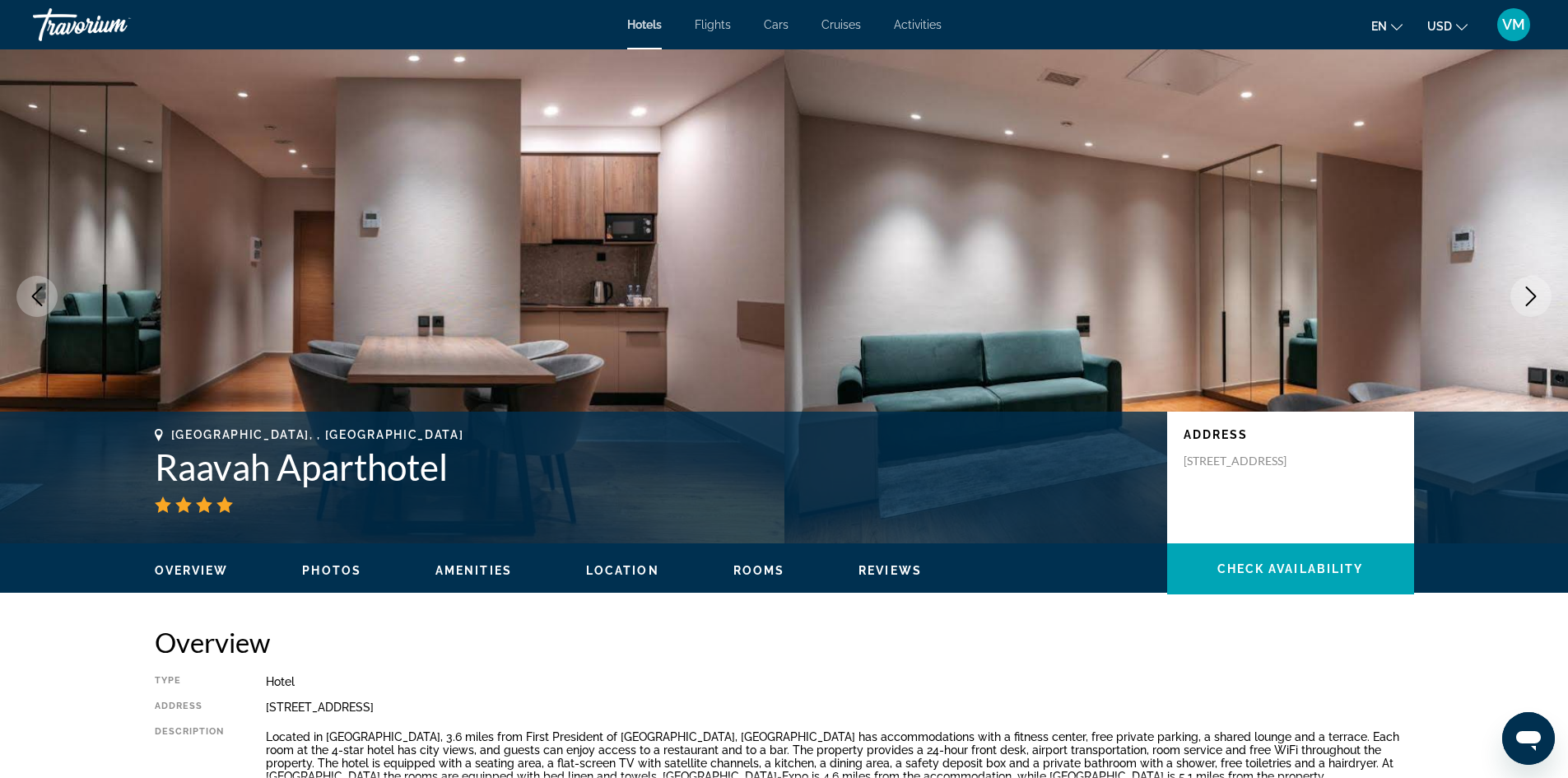
click at [1535, 291] on icon "Next image" at bounding box center [1530, 296] width 20 height 20
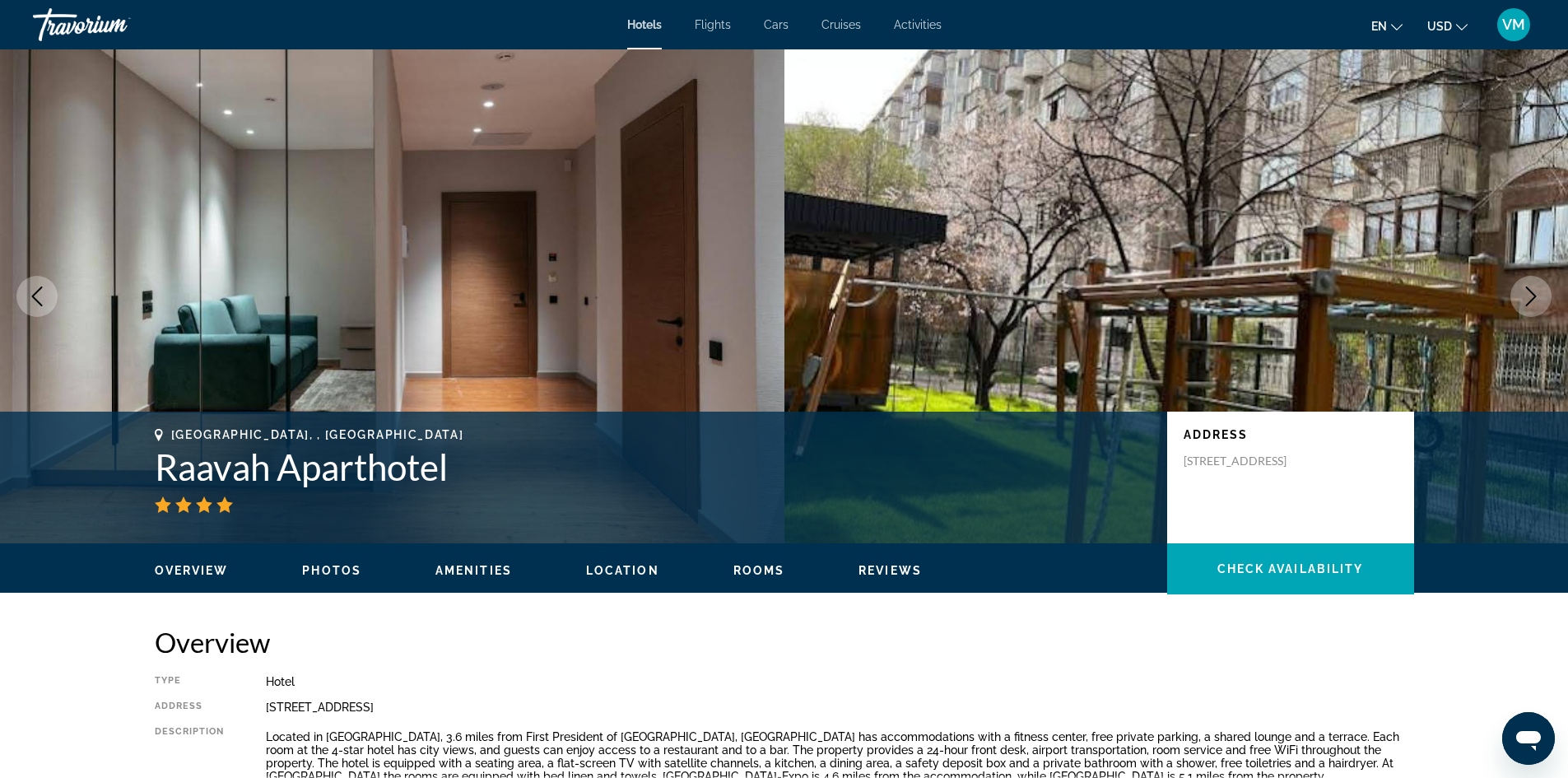
click at [1535, 291] on icon "Next image" at bounding box center [1530, 296] width 20 height 20
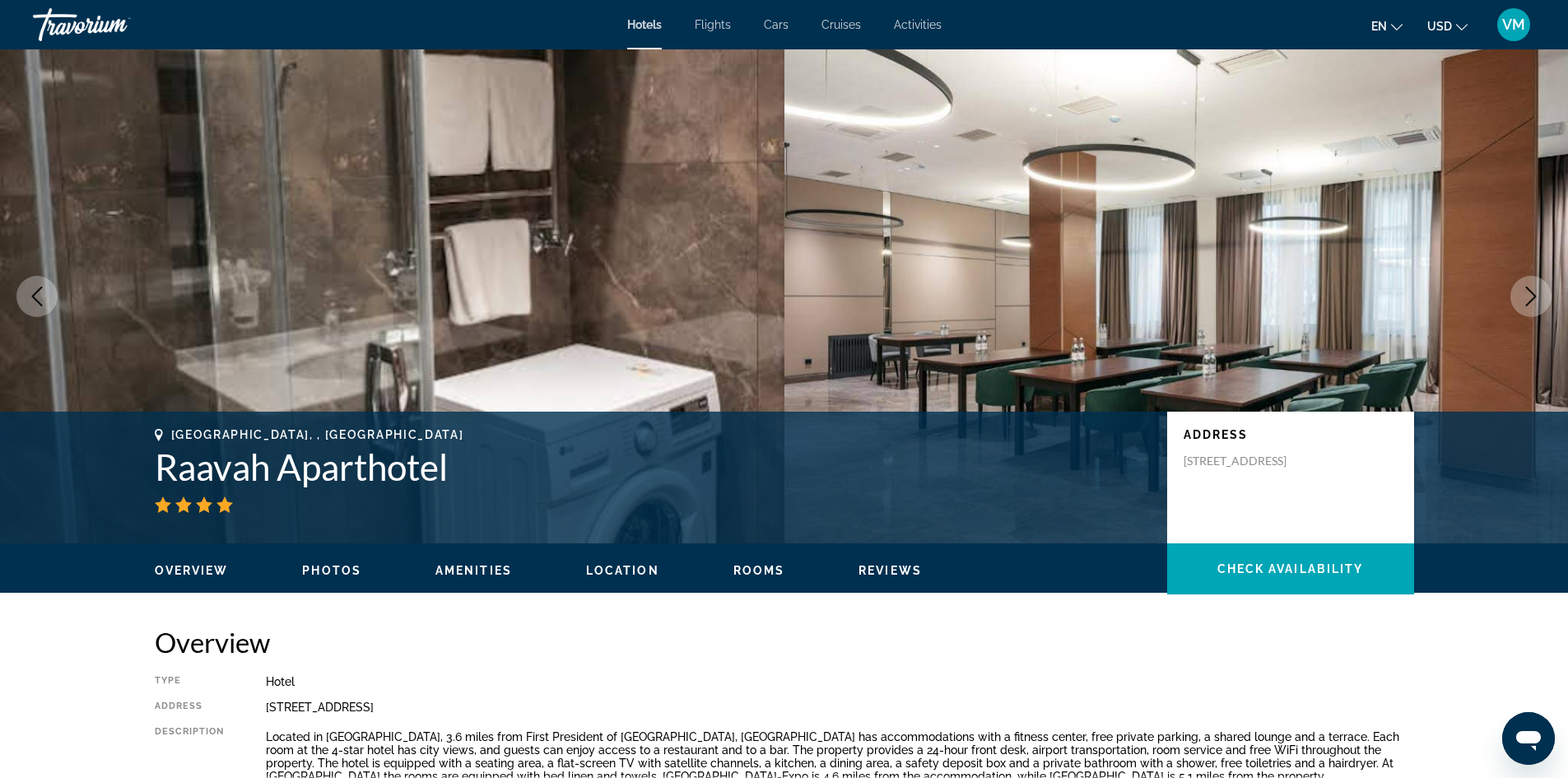
click at [1535, 291] on icon "Next image" at bounding box center [1530, 296] width 20 height 20
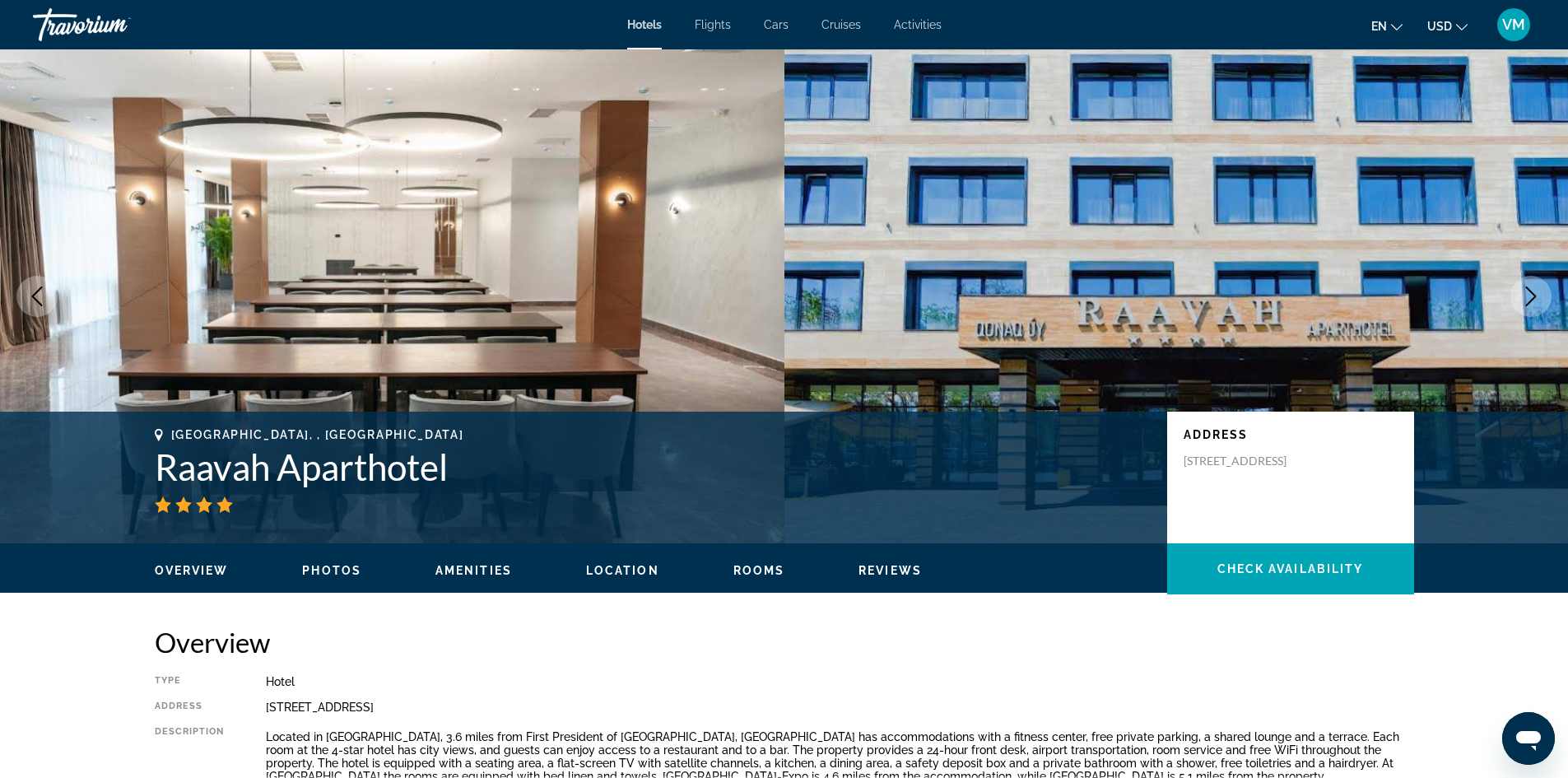
click at [1535, 291] on icon "Next image" at bounding box center [1530, 296] width 20 height 20
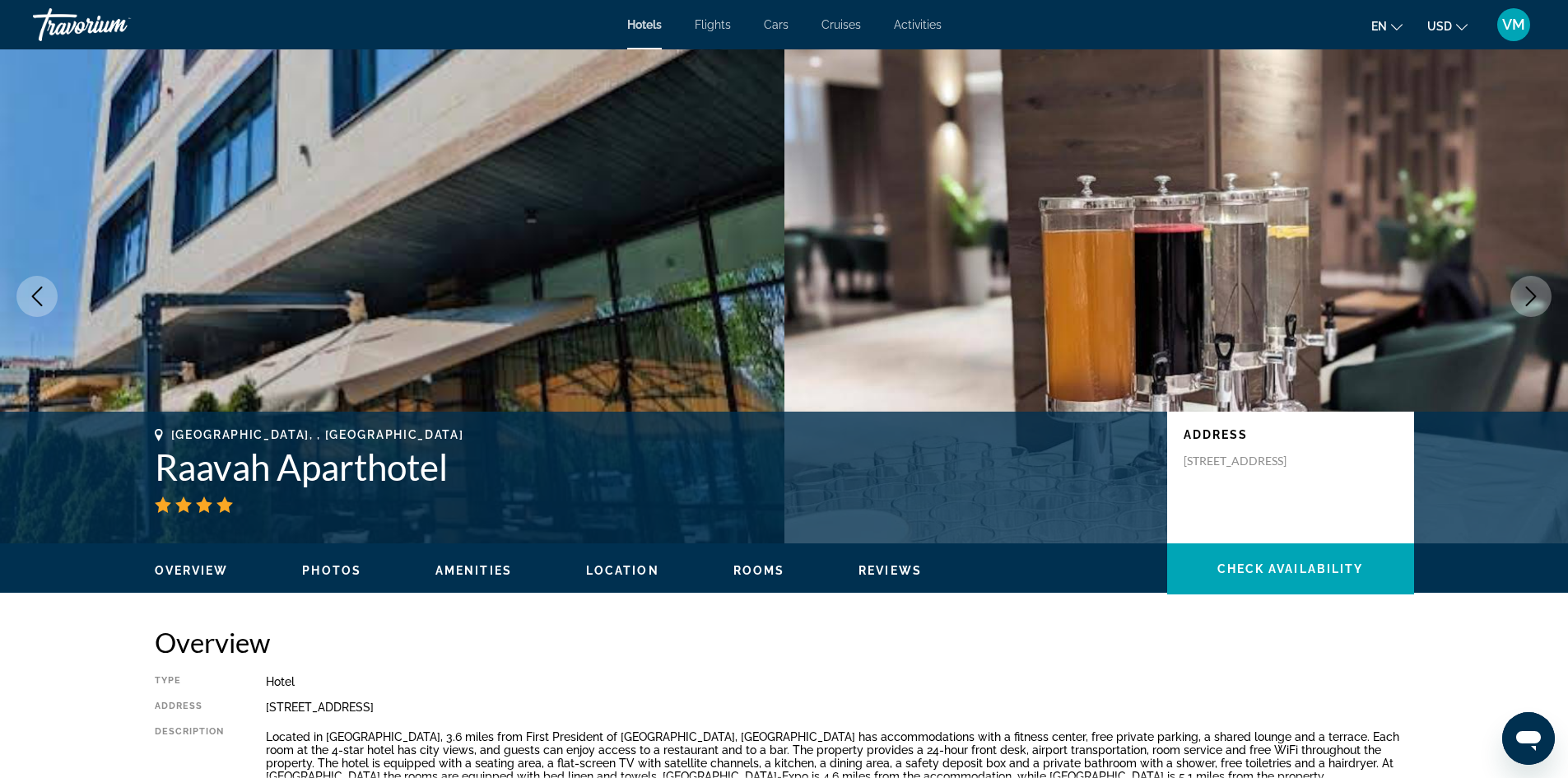
click at [1535, 291] on icon "Next image" at bounding box center [1530, 296] width 20 height 20
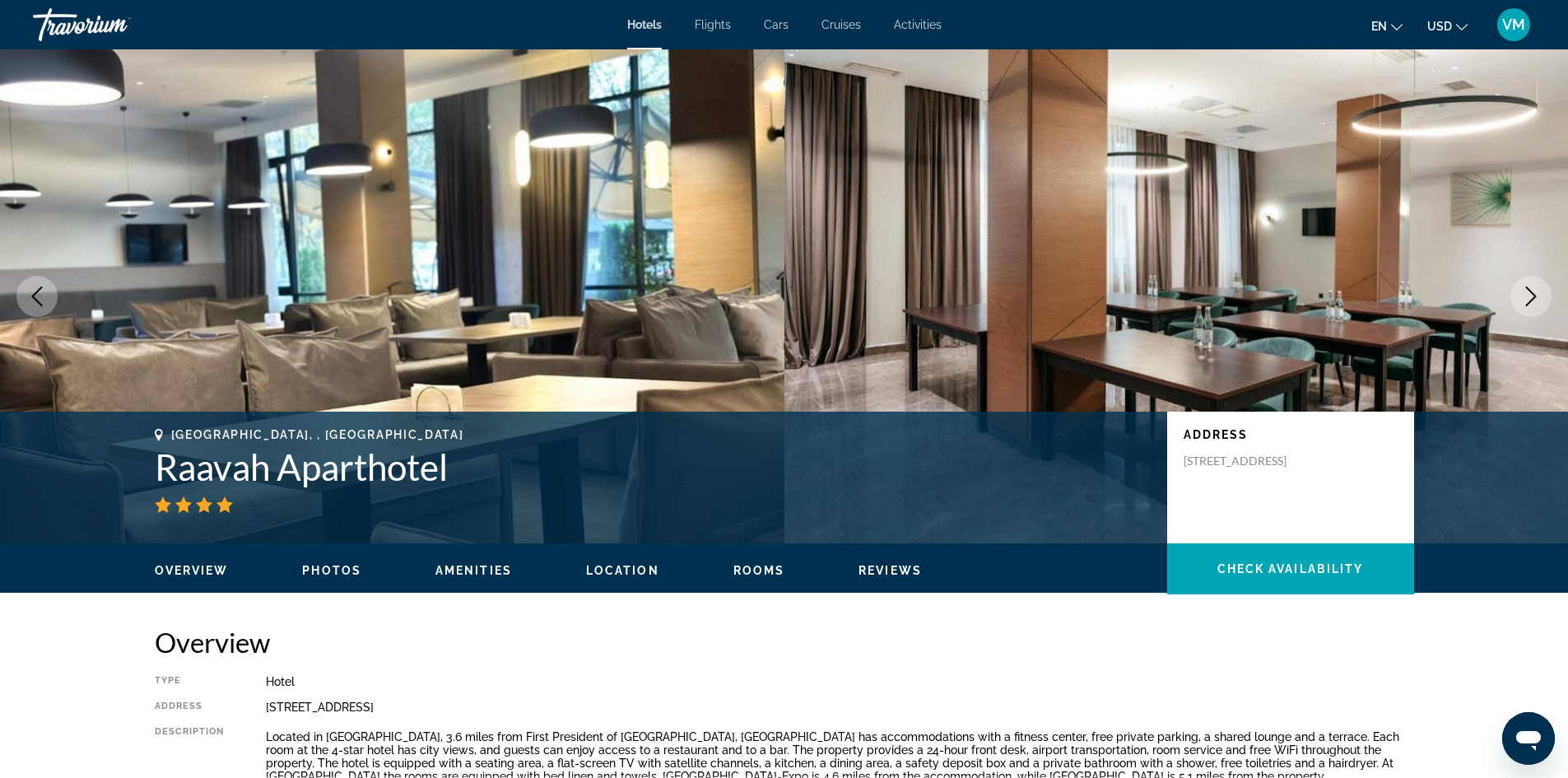
click at [1535, 291] on icon "Next image" at bounding box center [1530, 296] width 20 height 20
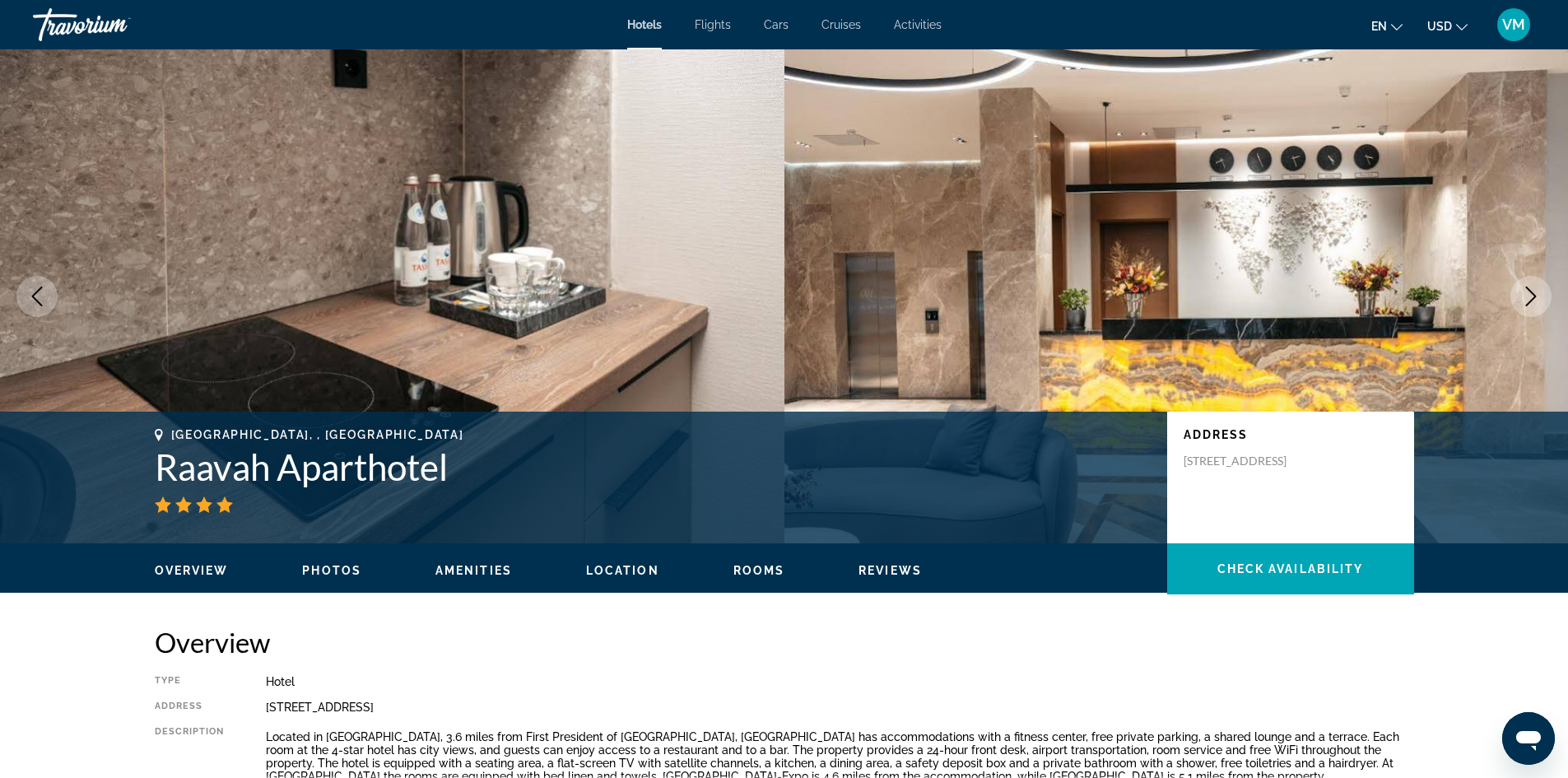
click at [1535, 291] on icon "Next image" at bounding box center [1530, 296] width 20 height 20
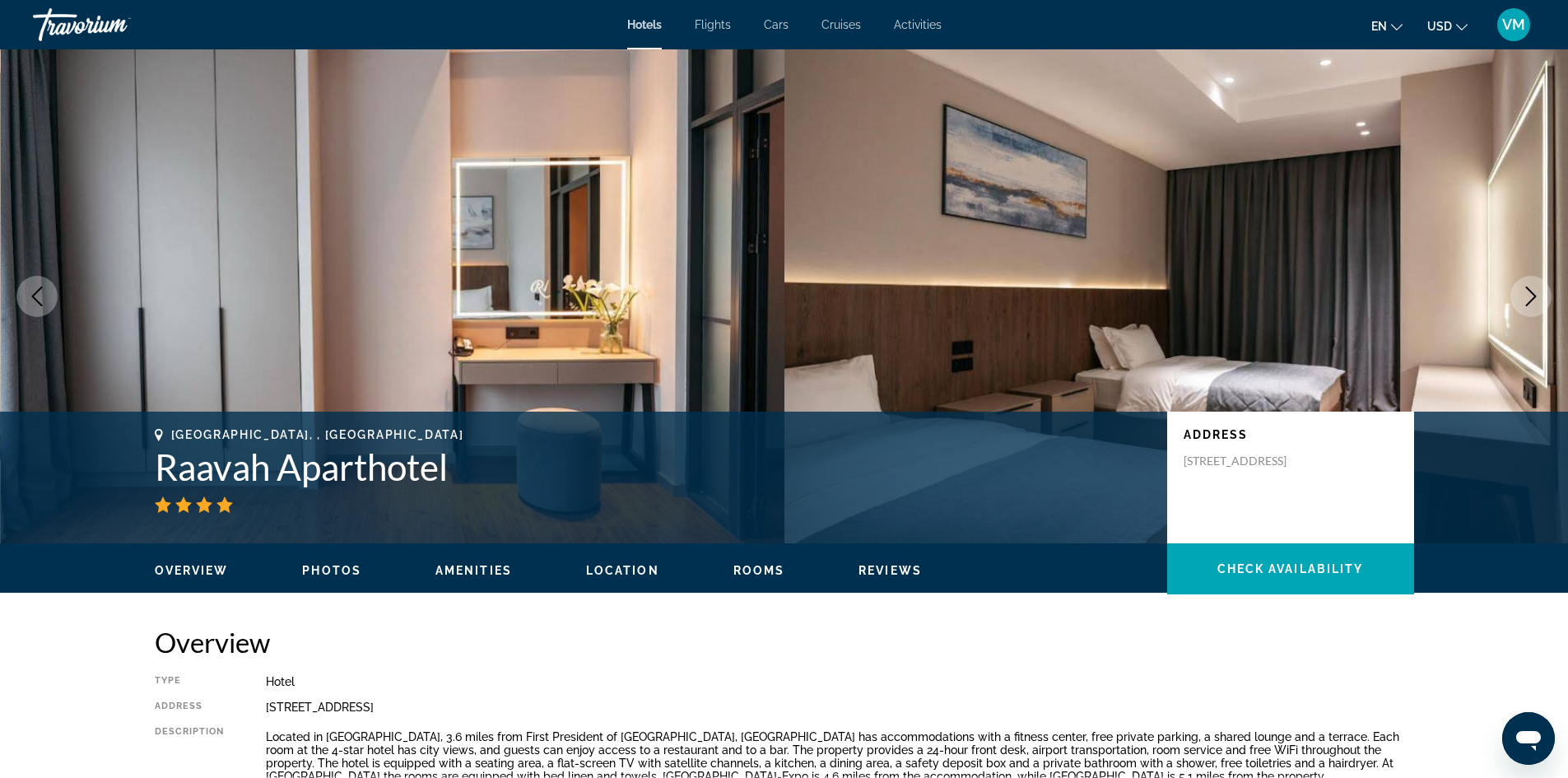
click at [1535, 291] on icon "Next image" at bounding box center [1530, 296] width 20 height 20
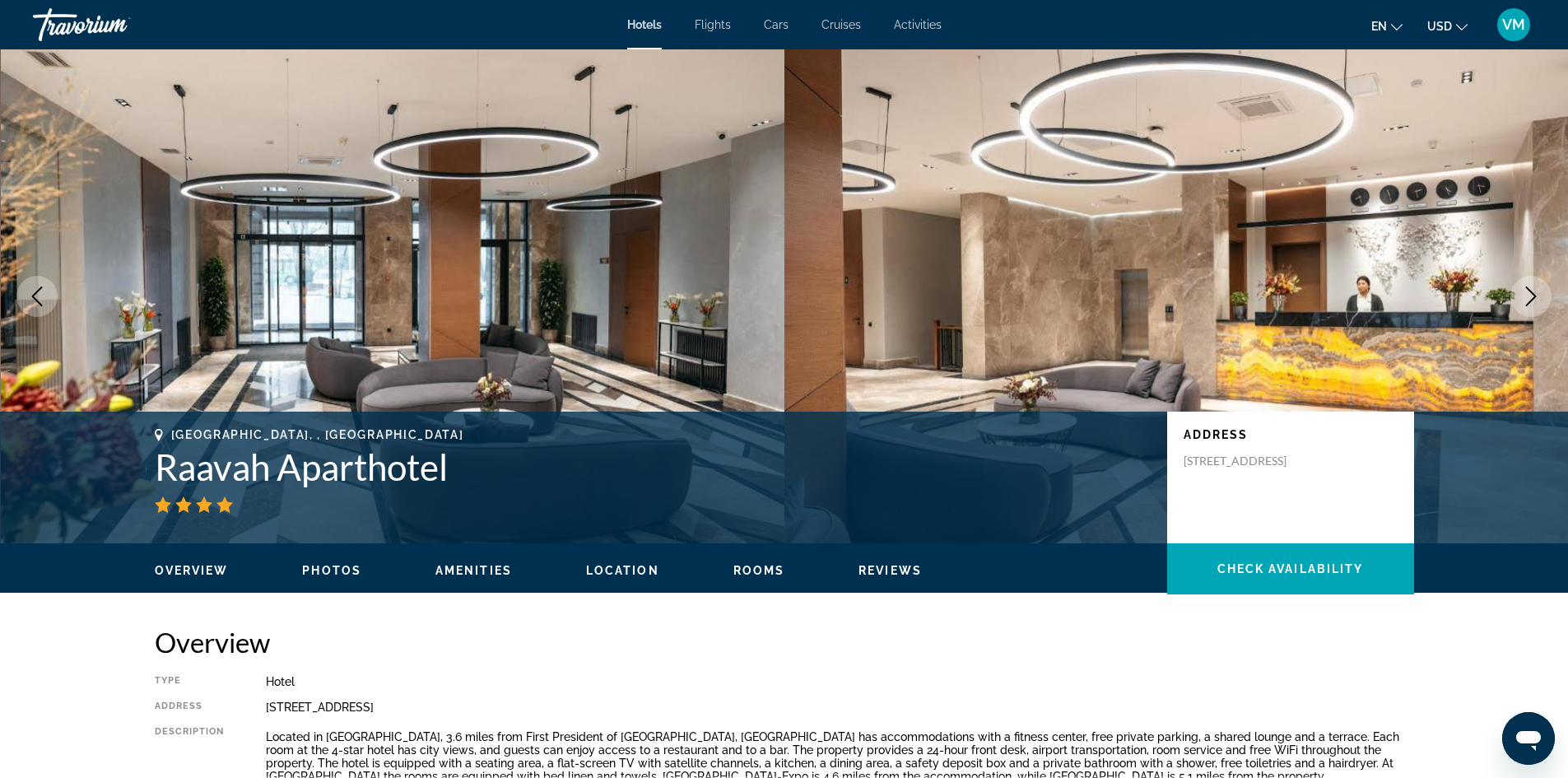
click at [1535, 291] on icon "Next image" at bounding box center [1530, 296] width 20 height 20
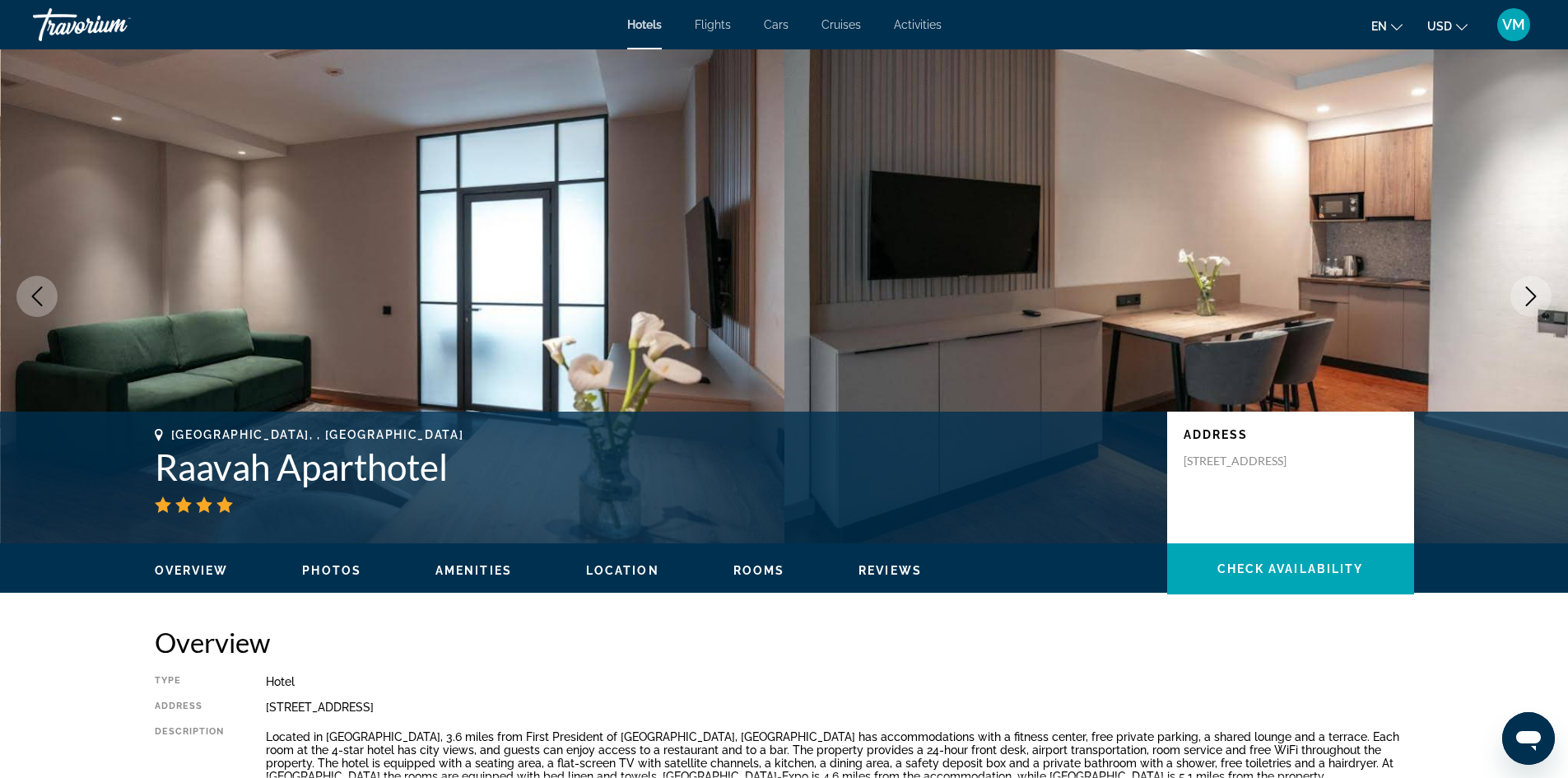
click at [1535, 291] on icon "Next image" at bounding box center [1530, 296] width 20 height 20
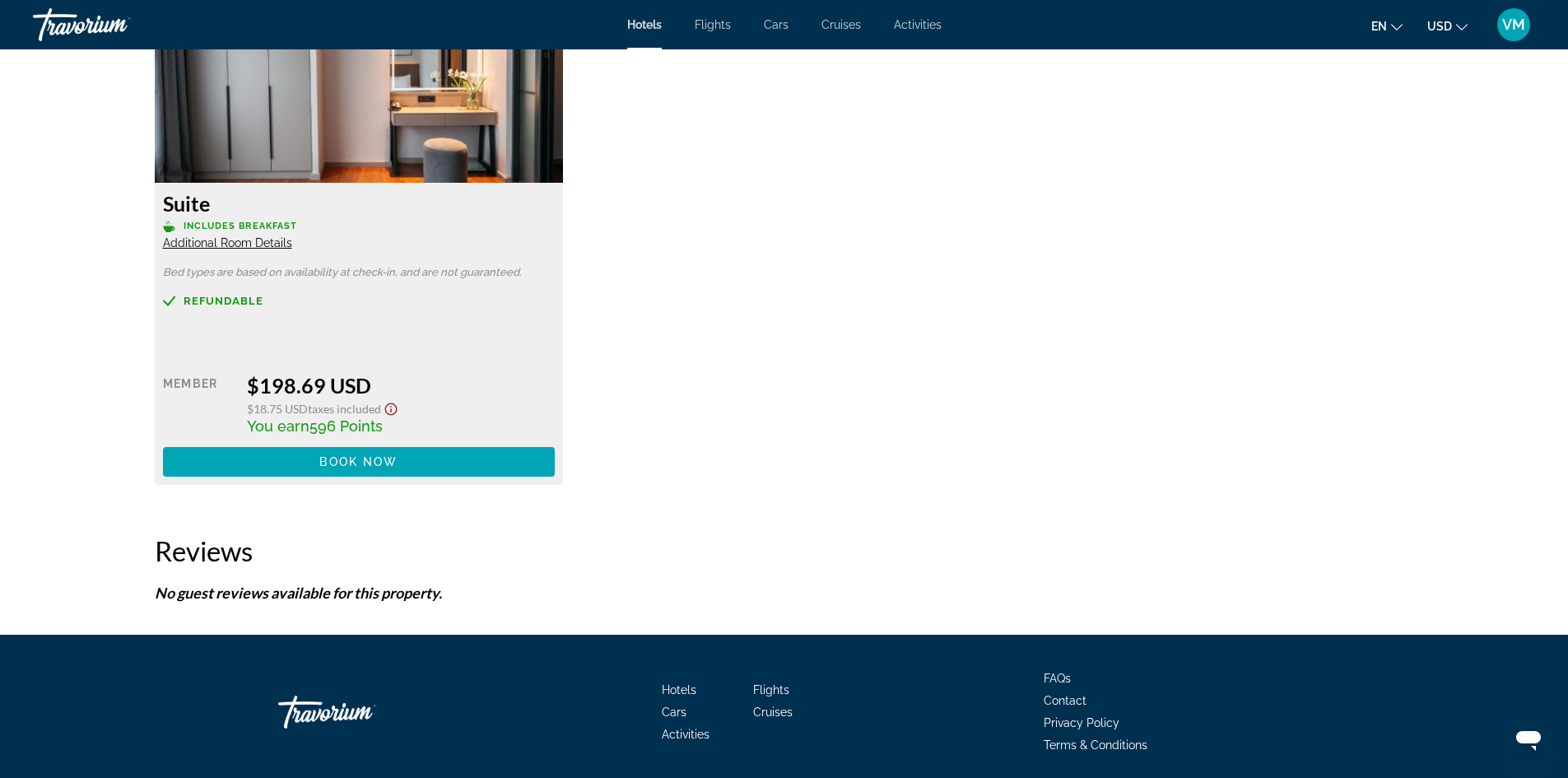
scroll to position [2306, 0]
click at [364, 455] on span "Book now" at bounding box center [358, 461] width 78 height 13
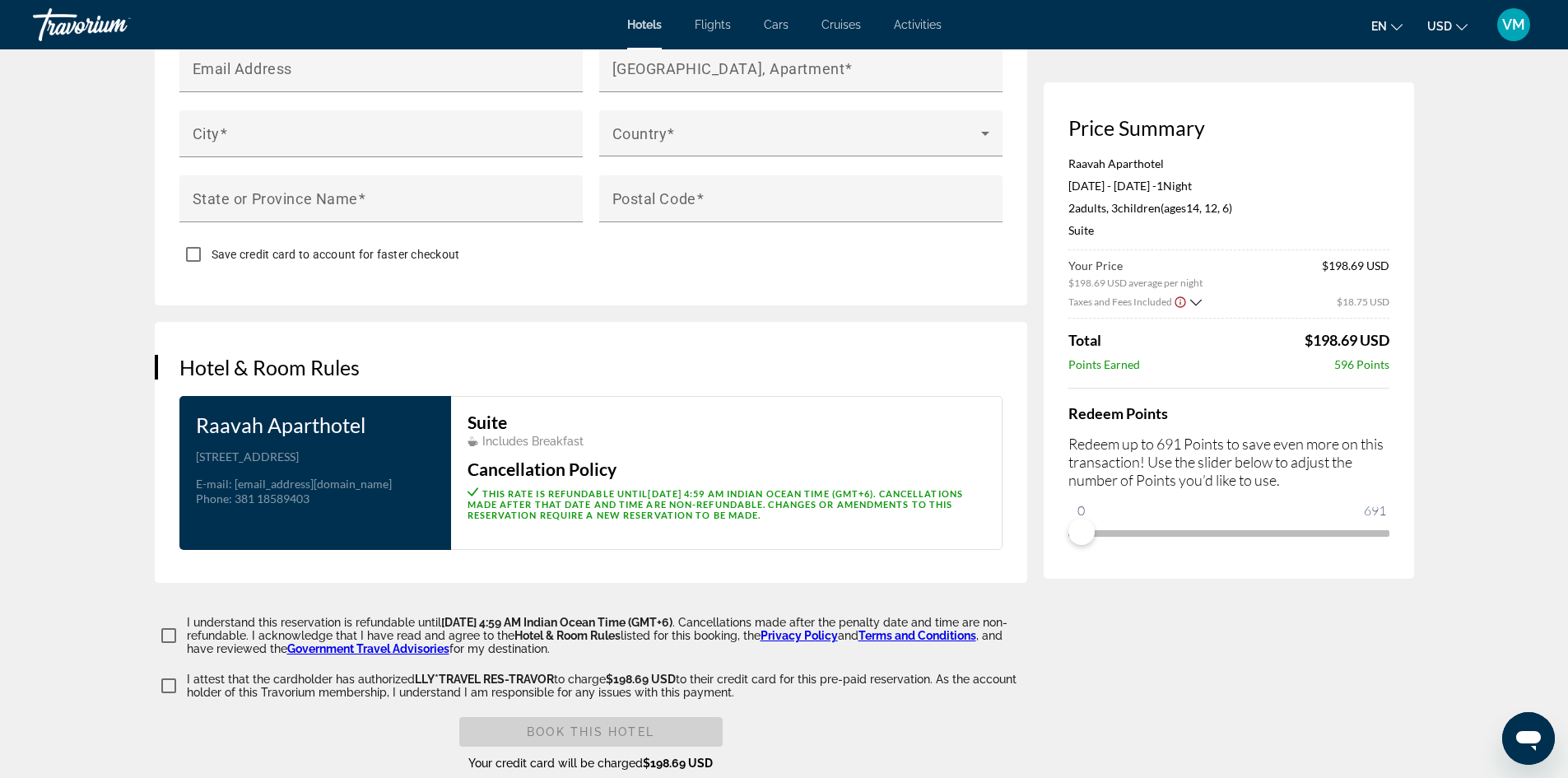
scroll to position [1812, 0]
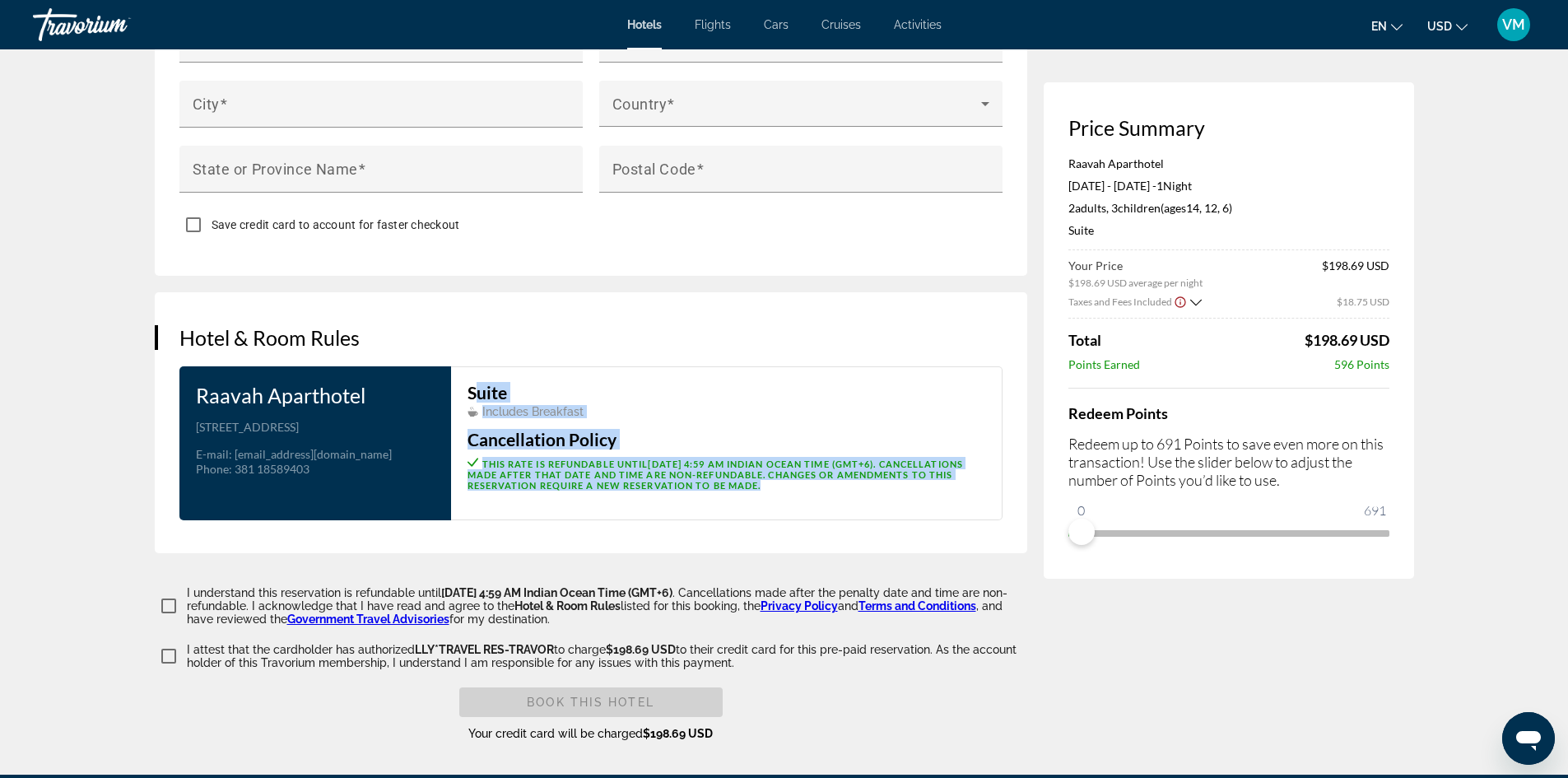
drag, startPoint x: 466, startPoint y: 371, endPoint x: 923, endPoint y: 462, distance: 466.0
click at [923, 462] on div "Suite Includes Breakfast Cancellation Policy This rate is refundable until [DAT…" at bounding box center [727, 443] width 551 height 154
drag, startPoint x: 774, startPoint y: 466, endPoint x: 805, endPoint y: 449, distance: 35.4
copy div "Suite Includes Breakfast Cancellation Policy This rate is refundable until [DAT…"
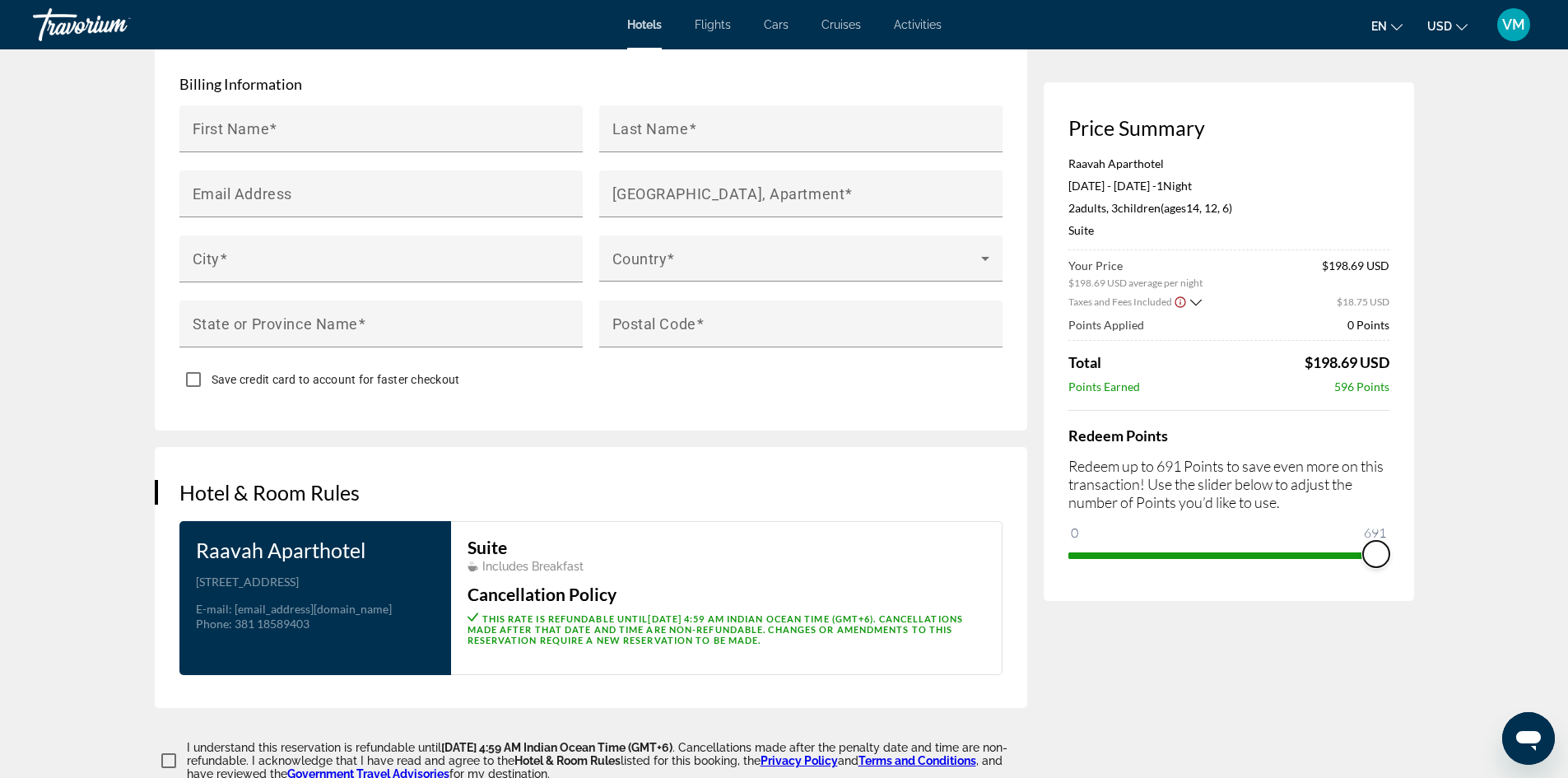
drag, startPoint x: 1084, startPoint y: 530, endPoint x: 1458, endPoint y: 529, distance: 374.0
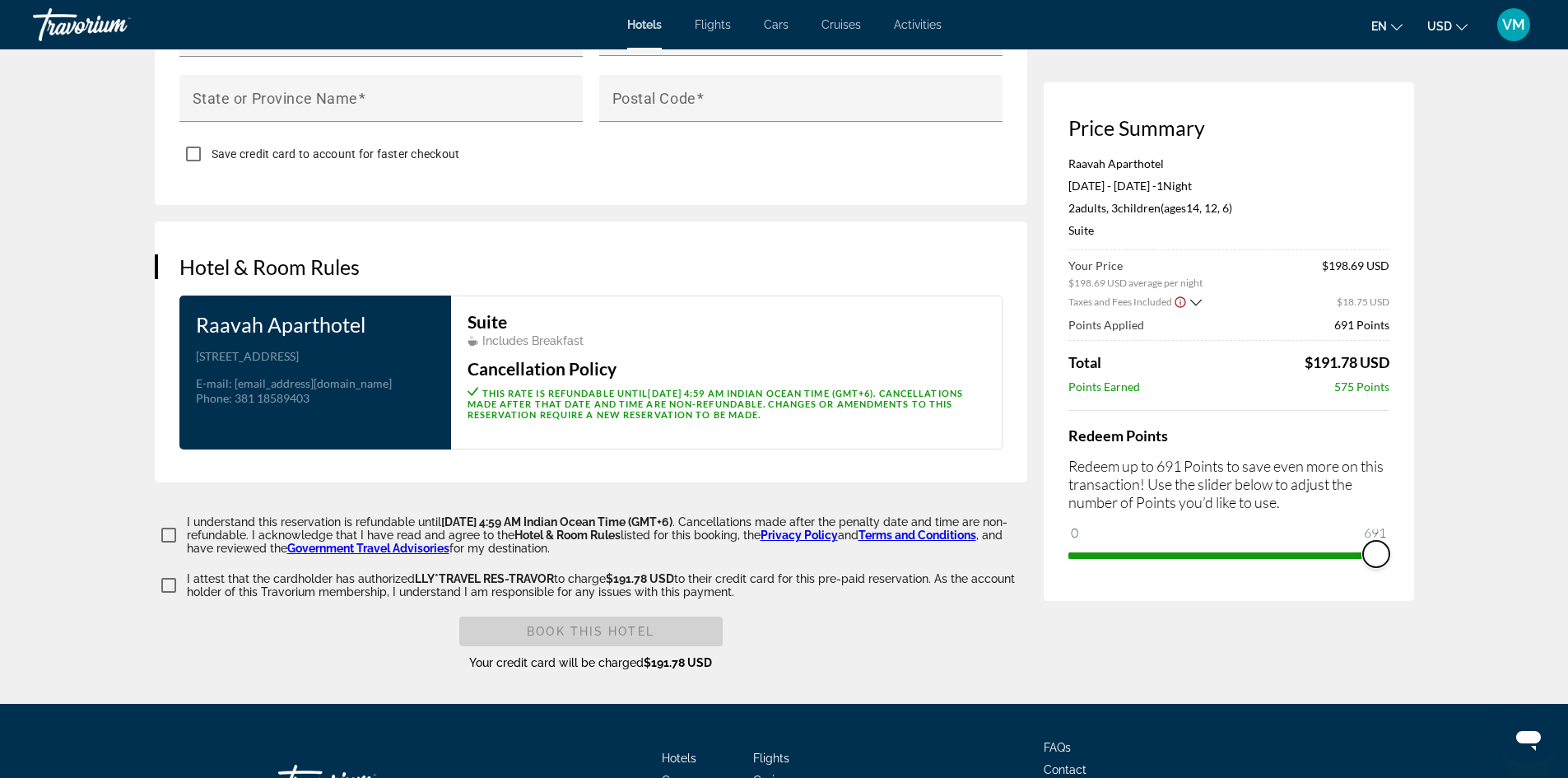
scroll to position [1904, 0]
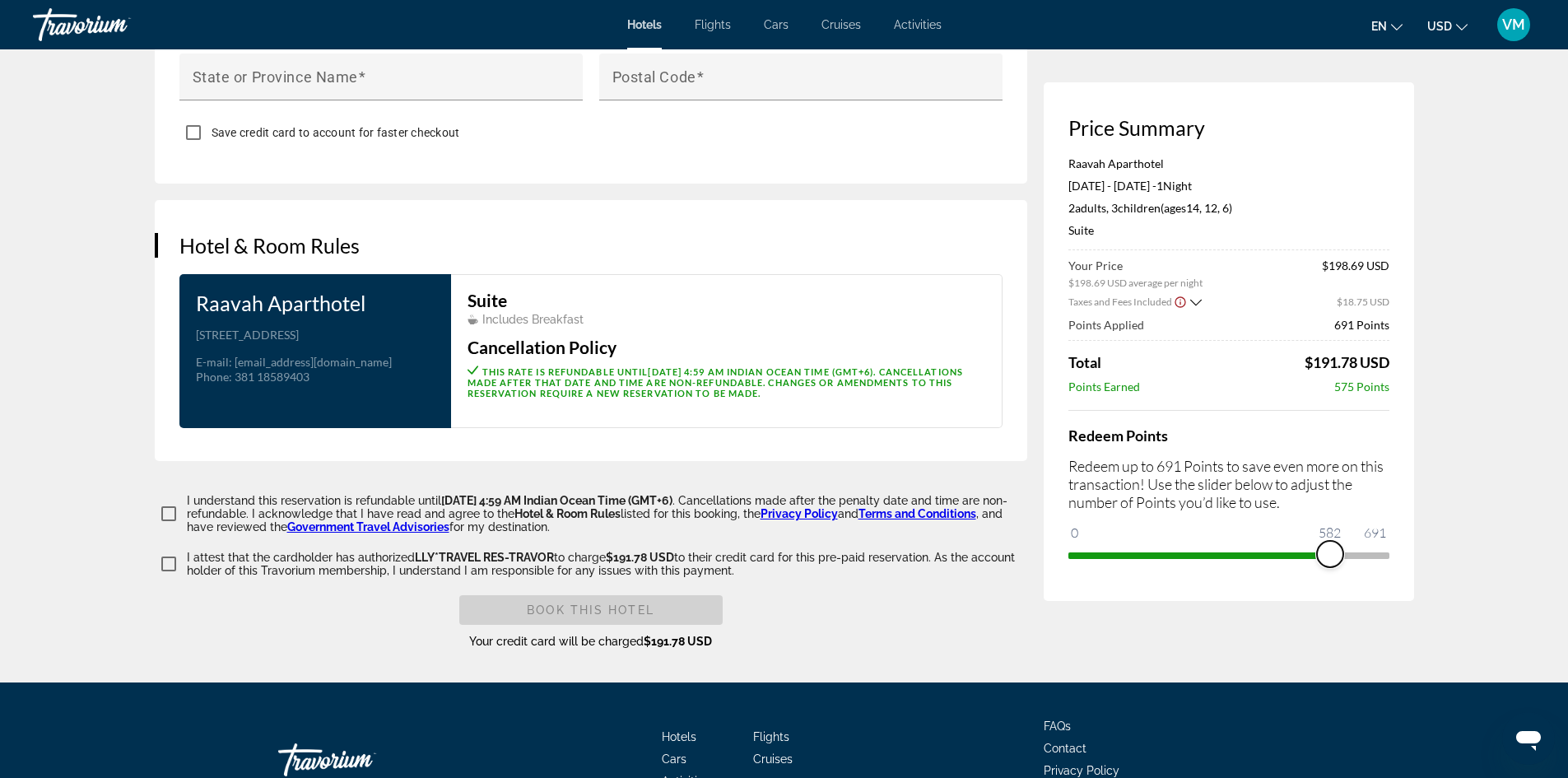
drag, startPoint x: 1381, startPoint y: 548, endPoint x: 1329, endPoint y: 543, distance: 52.2
click at [1329, 543] on span "ngx-slider" at bounding box center [1329, 554] width 27 height 27
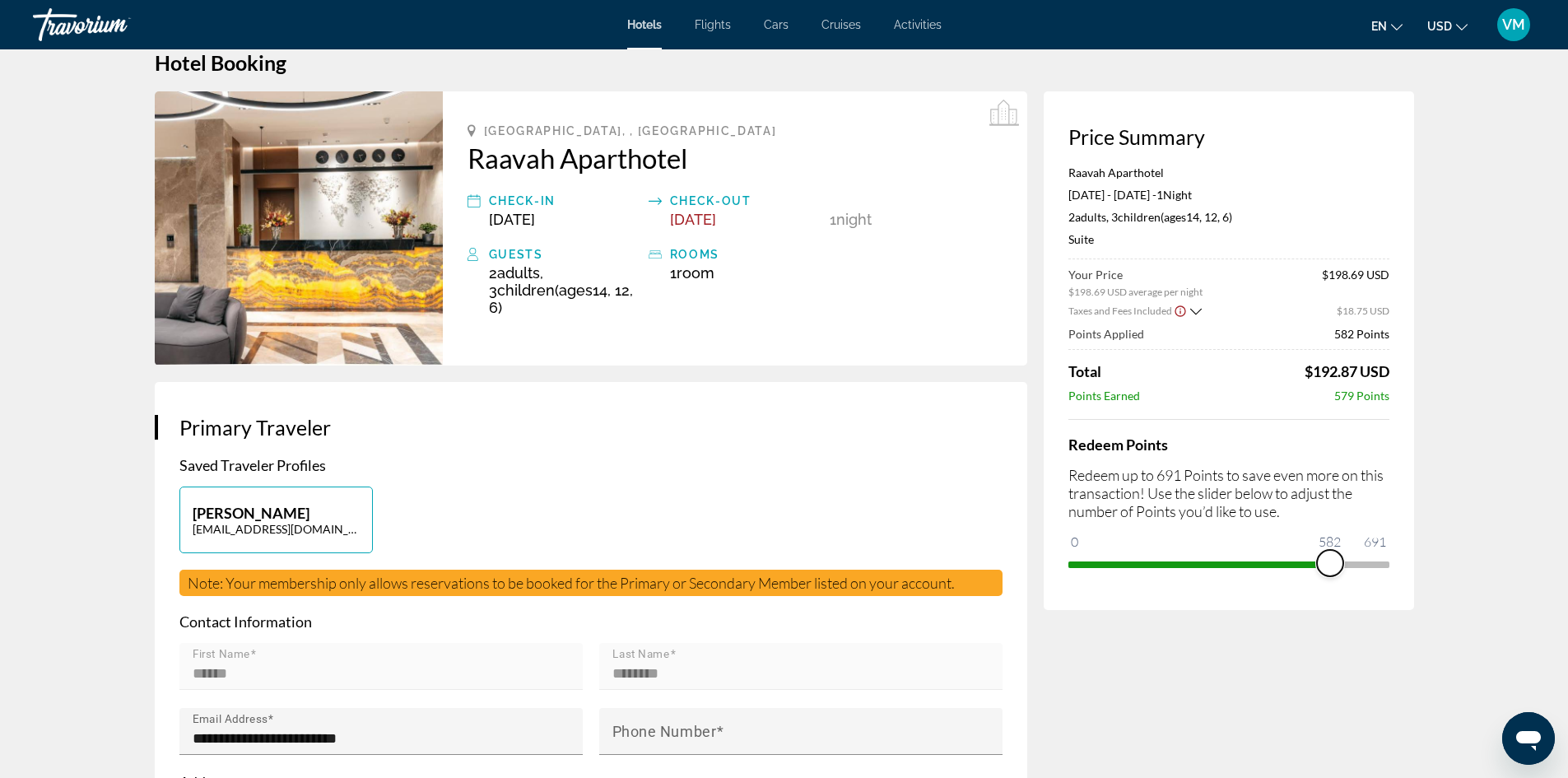
scroll to position [0, 0]
